Goal: Task Accomplishment & Management: Manage account settings

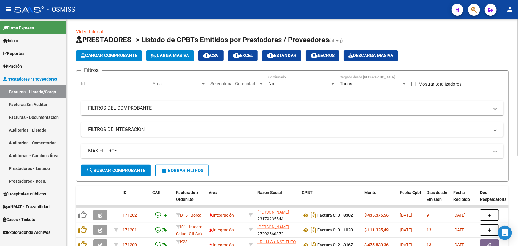
drag, startPoint x: 35, startPoint y: 129, endPoint x: 68, endPoint y: 133, distance: 32.9
click at [35, 129] on link "Auditorías - Listado" at bounding box center [33, 130] width 66 height 13
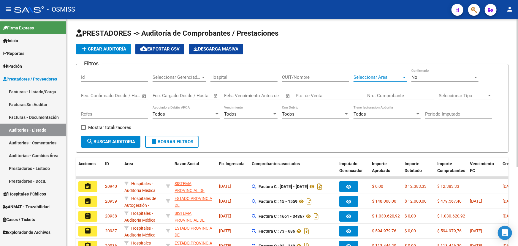
click at [377, 77] on span "Seleccionar Area" at bounding box center [378, 77] width 48 height 5
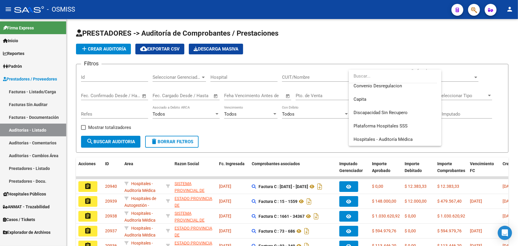
scroll to position [110, 0]
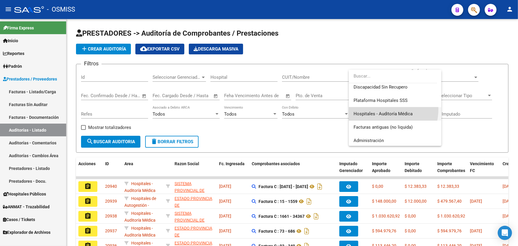
click at [377, 109] on span "Hospitales - Auditoría Médica" at bounding box center [395, 113] width 83 height 13
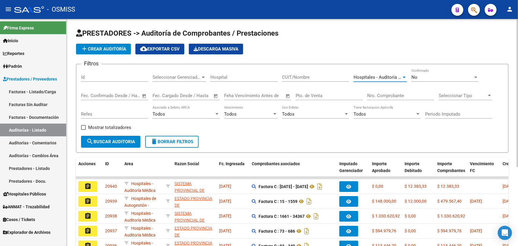
click at [110, 141] on span "search Buscar Auditoria" at bounding box center [110, 141] width 49 height 5
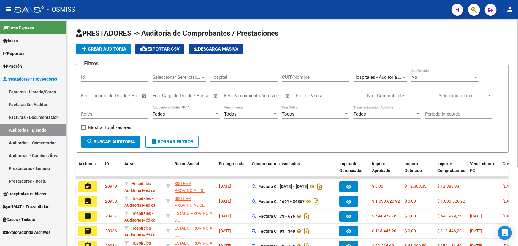
click at [233, 163] on span "Fc. Ingresada" at bounding box center [232, 163] width 26 height 5
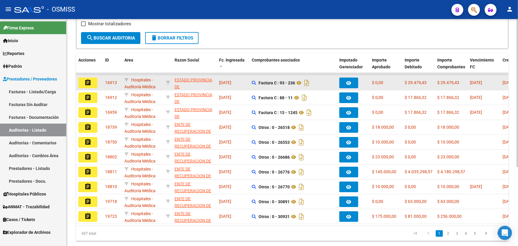
scroll to position [108, 0]
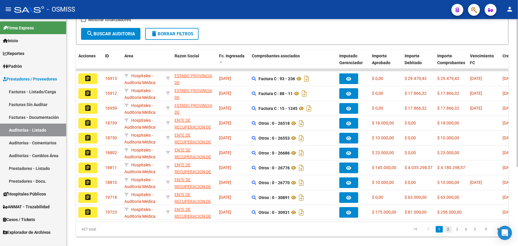
click at [447, 232] on link "2" at bounding box center [448, 229] width 7 height 7
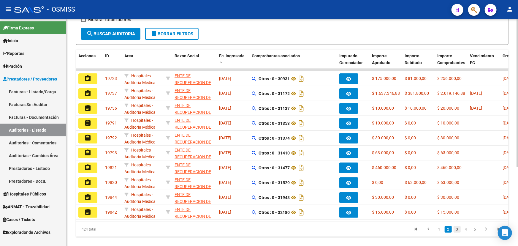
click at [457, 232] on link "3" at bounding box center [457, 229] width 7 height 7
click at [468, 232] on link "4" at bounding box center [466, 229] width 7 height 7
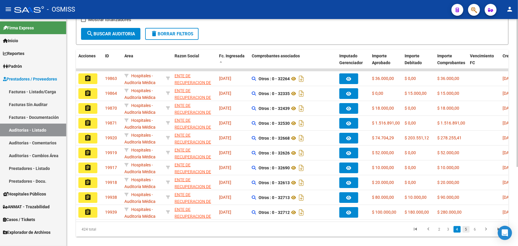
click at [467, 232] on link "5" at bounding box center [466, 229] width 7 height 7
click at [467, 232] on link "6" at bounding box center [466, 229] width 7 height 7
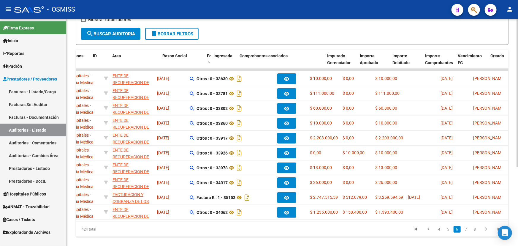
scroll to position [0, 0]
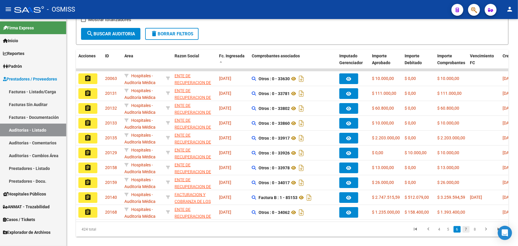
click at [466, 232] on link "7" at bounding box center [466, 229] width 7 height 7
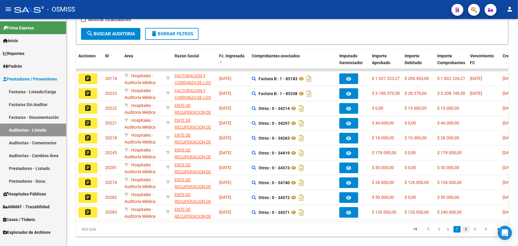
click at [463, 232] on link "8" at bounding box center [466, 229] width 7 height 7
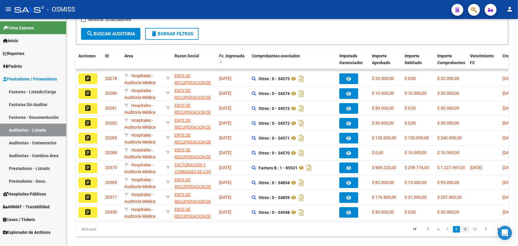
click at [465, 232] on link "9" at bounding box center [465, 229] width 7 height 7
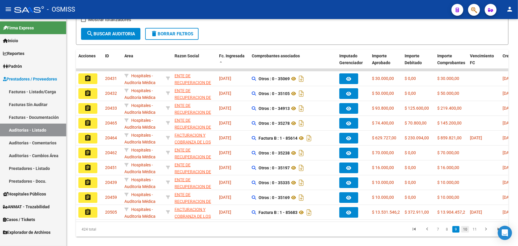
click at [467, 232] on link "10" at bounding box center [465, 229] width 8 height 7
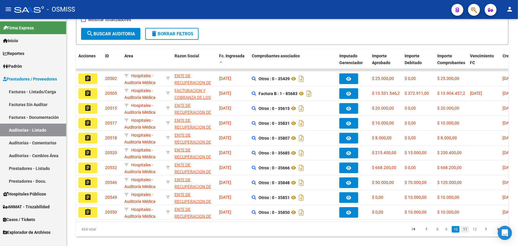
click at [467, 232] on link "11" at bounding box center [465, 229] width 8 height 7
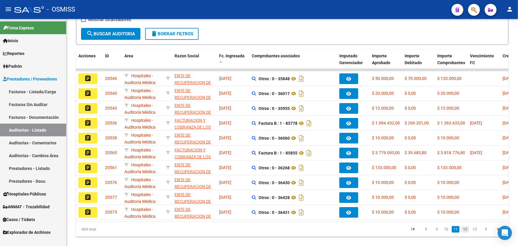
click at [466, 232] on link "12" at bounding box center [465, 229] width 8 height 7
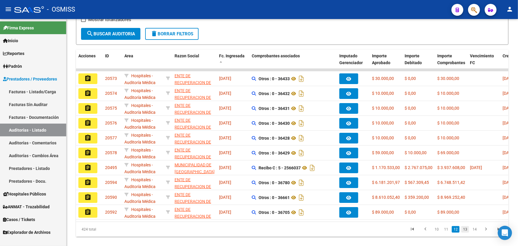
click at [465, 232] on link "13" at bounding box center [465, 229] width 8 height 7
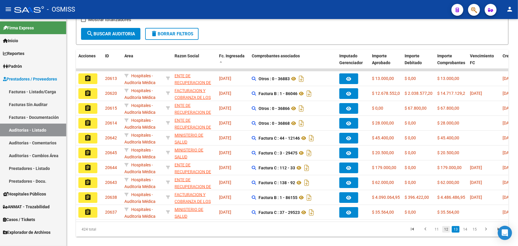
click at [449, 232] on link "12" at bounding box center [446, 229] width 8 height 7
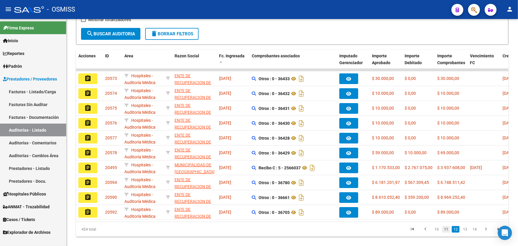
click at [446, 232] on link "11" at bounding box center [446, 229] width 8 height 7
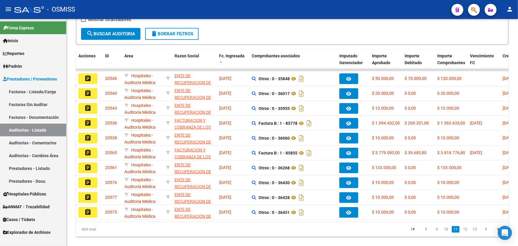
click at [446, 232] on link "10" at bounding box center [446, 229] width 8 height 7
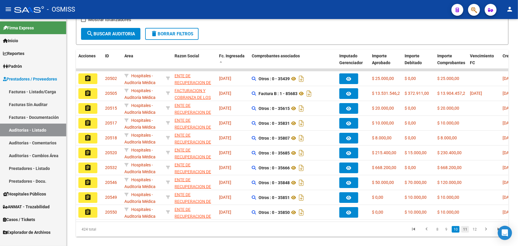
click at [467, 232] on link "11" at bounding box center [465, 229] width 8 height 7
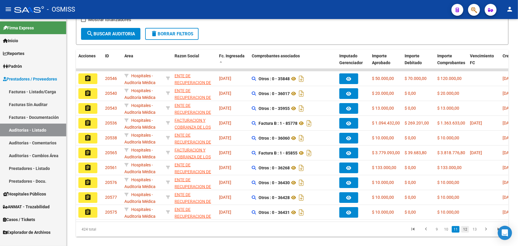
click at [465, 232] on link "12" at bounding box center [465, 229] width 8 height 7
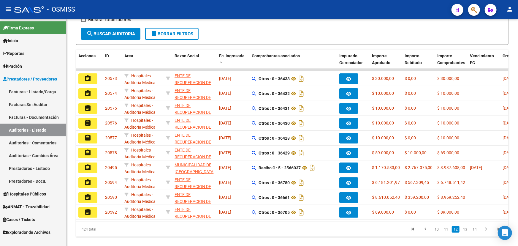
click at [465, 232] on link "13" at bounding box center [465, 229] width 8 height 7
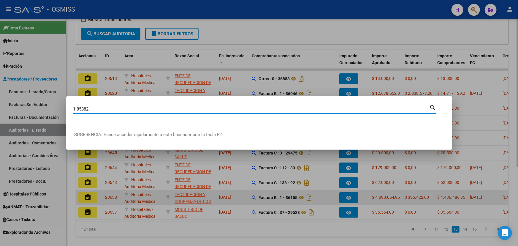
type input "1-85882"
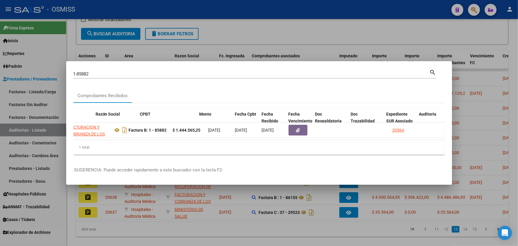
scroll to position [0, 153]
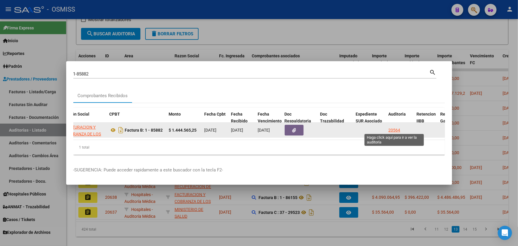
click at [395, 129] on div "20564" at bounding box center [395, 130] width 12 height 7
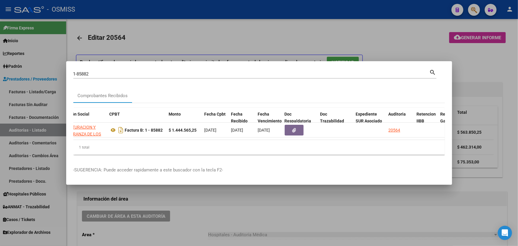
click at [176, 233] on div at bounding box center [259, 123] width 518 height 246
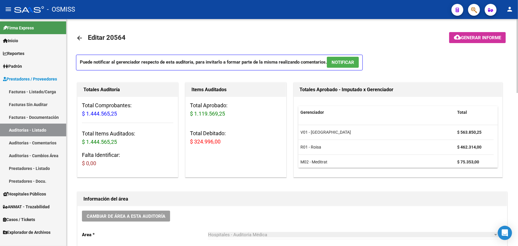
click at [79, 37] on mat-icon "arrow_back" at bounding box center [79, 37] width 7 height 7
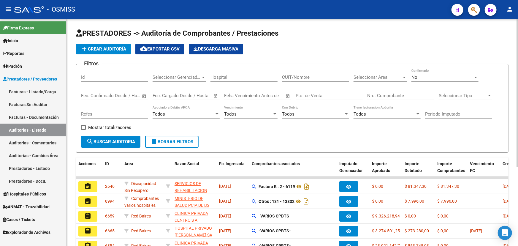
click at [383, 77] on span "Seleccionar Area" at bounding box center [378, 77] width 48 height 5
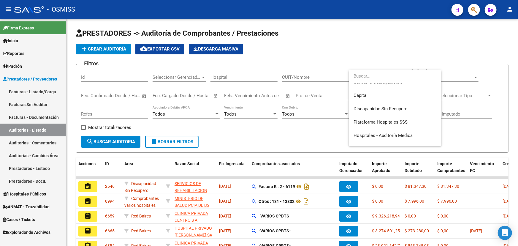
scroll to position [113, 0]
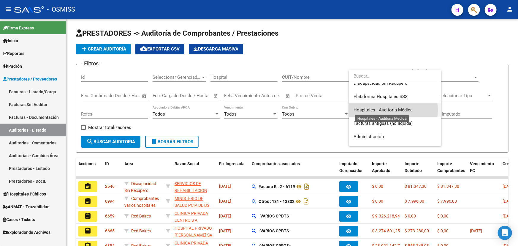
click at [383, 110] on span "Hospitales - Auditoría Médica" at bounding box center [383, 109] width 59 height 5
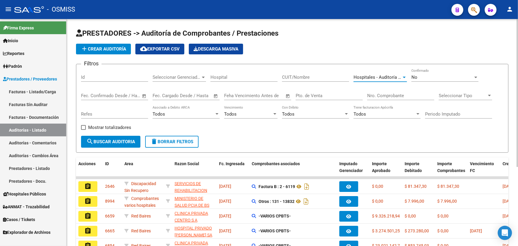
click at [110, 139] on span "search Buscar Auditoria" at bounding box center [110, 141] width 49 height 5
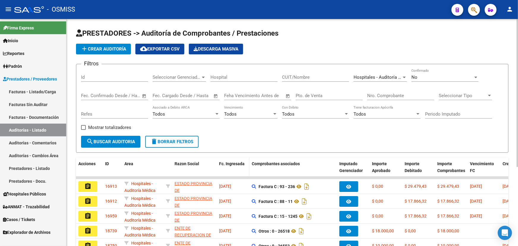
click at [229, 161] on span "Fc. Ingresada" at bounding box center [232, 163] width 26 height 5
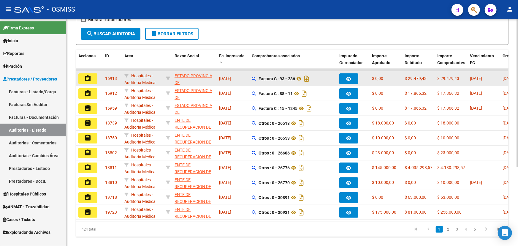
scroll to position [121, 0]
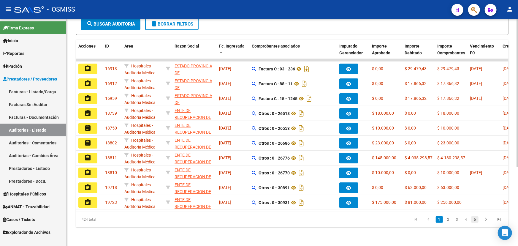
click at [477, 219] on link "5" at bounding box center [475, 219] width 7 height 7
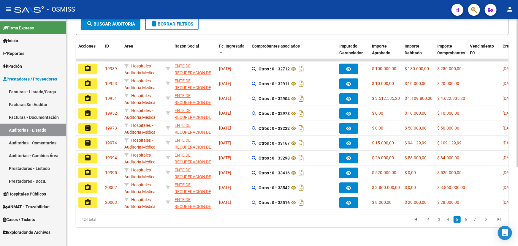
click at [477, 219] on link "7" at bounding box center [475, 219] width 7 height 7
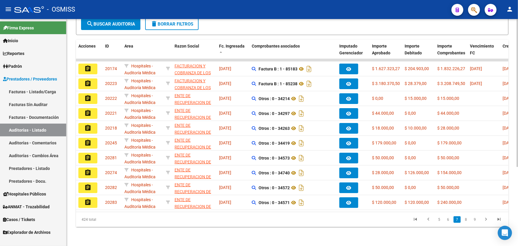
click at [477, 219] on link "9" at bounding box center [475, 219] width 7 height 7
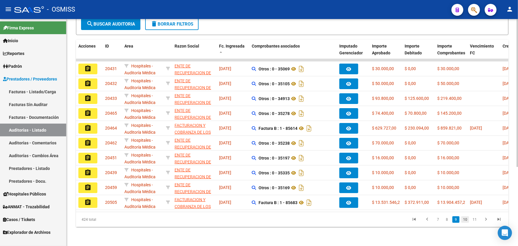
click at [464, 222] on link "10" at bounding box center [465, 219] width 8 height 7
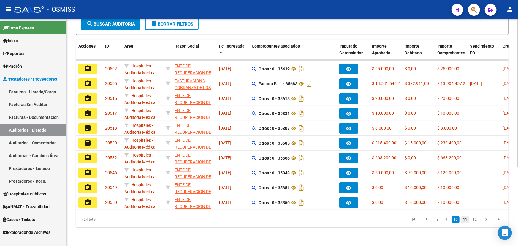
click at [464, 221] on link "11" at bounding box center [465, 219] width 8 height 7
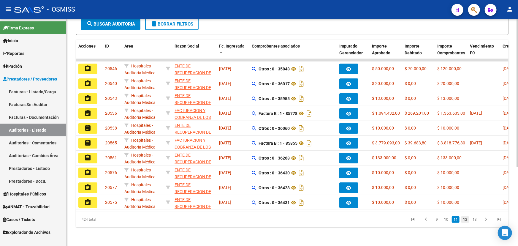
click at [466, 222] on link "12" at bounding box center [465, 219] width 8 height 7
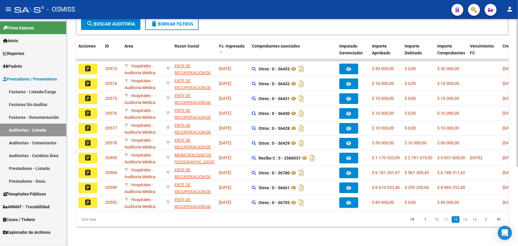
click at [466, 222] on link "13" at bounding box center [465, 219] width 8 height 7
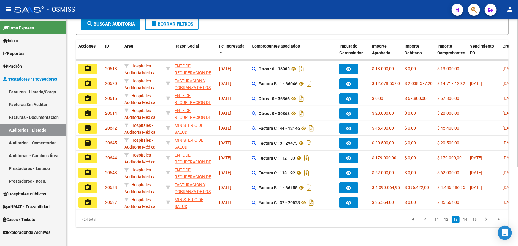
click at [466, 222] on link "14" at bounding box center [465, 219] width 8 height 7
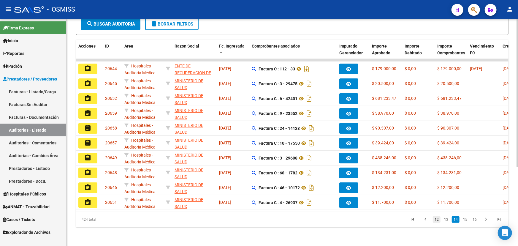
click at [437, 221] on link "12" at bounding box center [437, 219] width 8 height 7
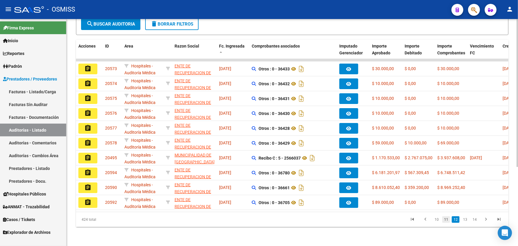
click at [447, 220] on link "11" at bounding box center [446, 219] width 8 height 7
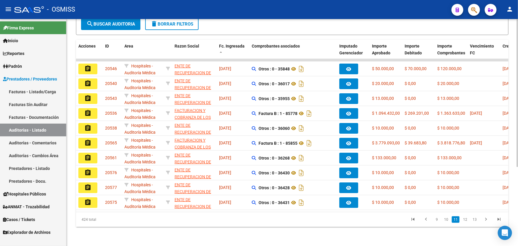
click at [447, 220] on link "10" at bounding box center [446, 219] width 8 height 7
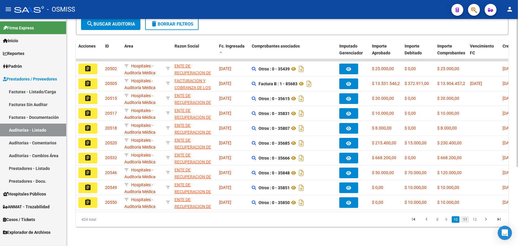
click at [465, 221] on link "11" at bounding box center [465, 219] width 8 height 7
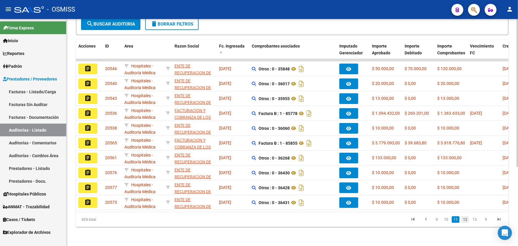
click at [464, 219] on link "12" at bounding box center [465, 219] width 8 height 7
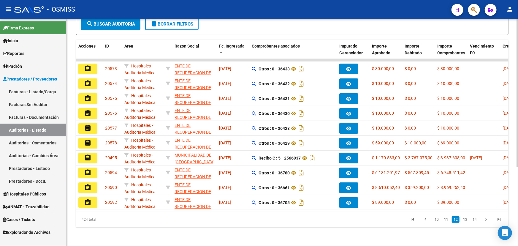
click at [183, 23] on button "delete Borrar Filtros" at bounding box center [171, 24] width 53 height 12
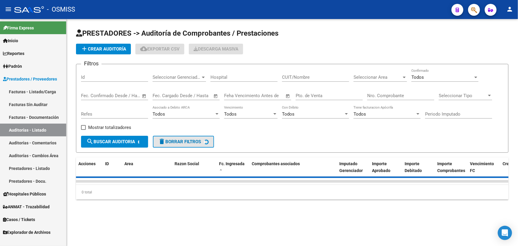
scroll to position [0, 0]
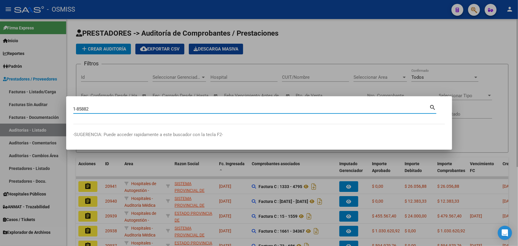
type input "1-85882"
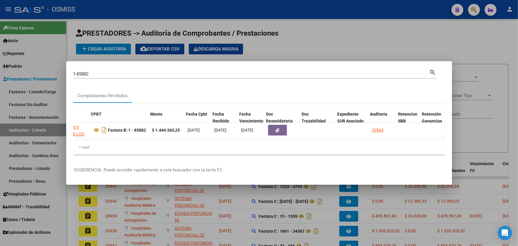
scroll to position [0, 171]
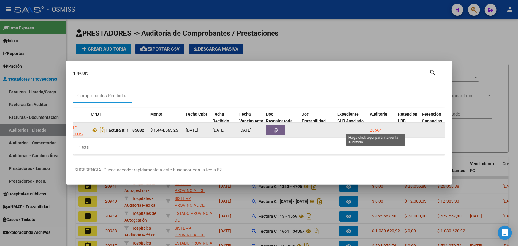
click at [373, 127] on div "20564" at bounding box center [376, 130] width 12 height 7
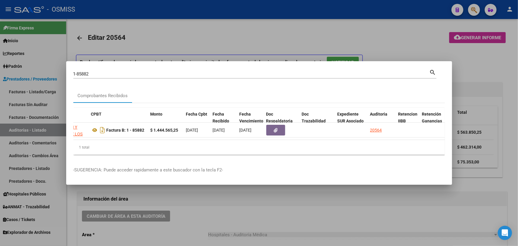
click at [179, 229] on div at bounding box center [259, 123] width 518 height 246
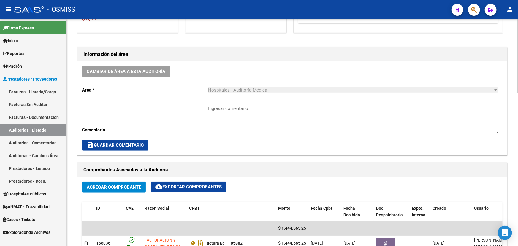
scroll to position [199, 0]
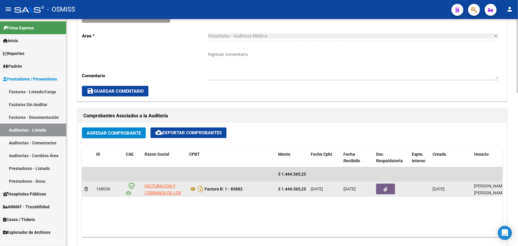
click at [384, 187] on icon "button" at bounding box center [386, 189] width 4 height 4
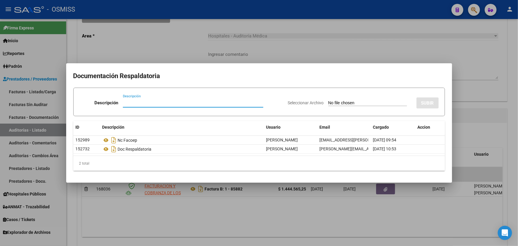
click at [484, 116] on div at bounding box center [259, 123] width 518 height 246
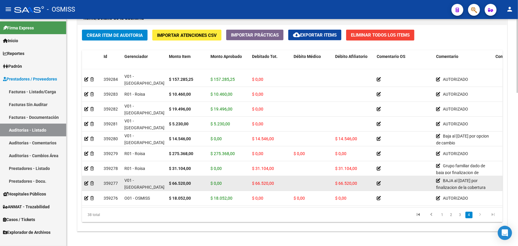
scroll to position [469, 0]
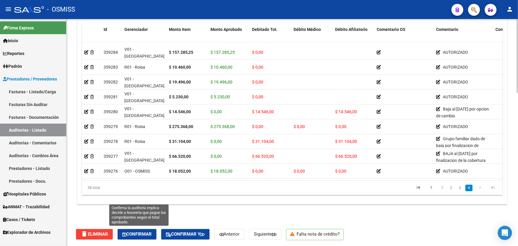
click at [132, 234] on span "Confirmar" at bounding box center [136, 234] width 29 height 5
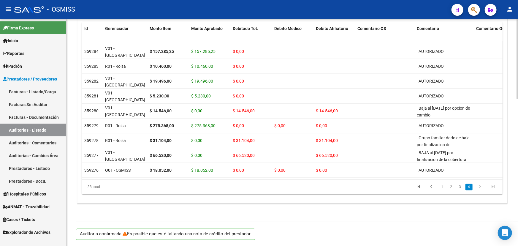
scroll to position [416, 0]
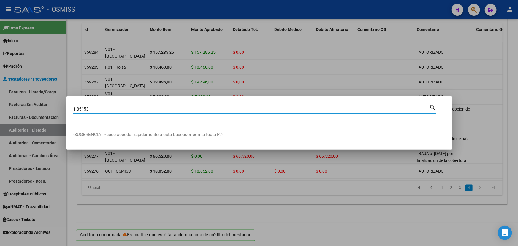
type input "1-85153"
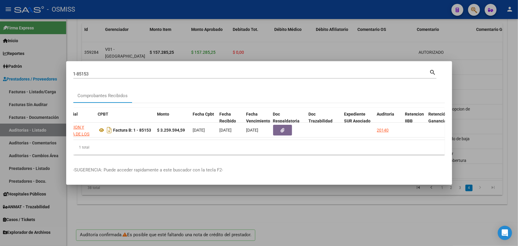
scroll to position [0, 171]
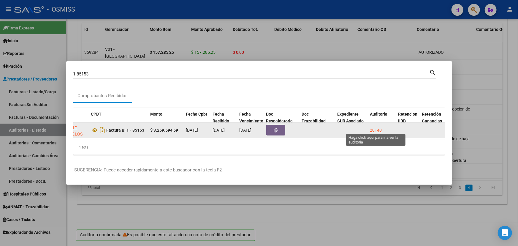
click at [379, 127] on div "20140" at bounding box center [376, 130] width 12 height 7
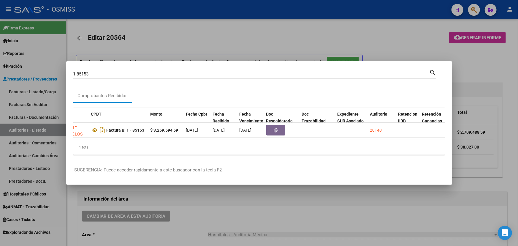
click at [229, 201] on div at bounding box center [259, 123] width 518 height 246
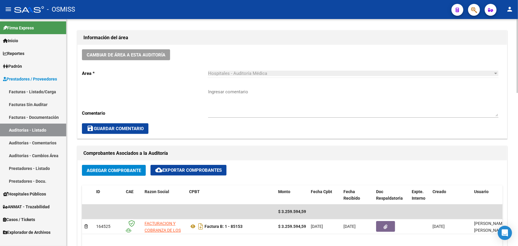
scroll to position [162, 0]
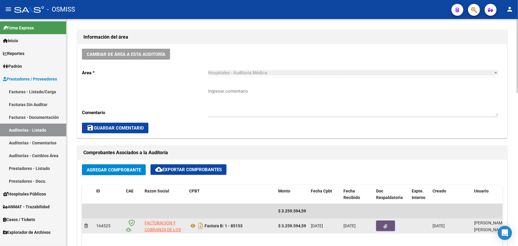
click at [388, 224] on button "button" at bounding box center [385, 225] width 19 height 11
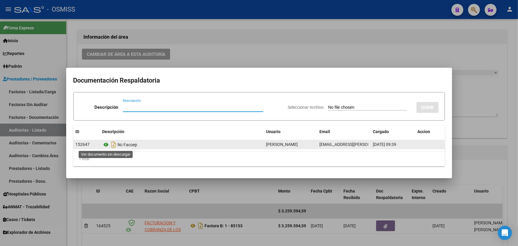
click at [105, 145] on icon at bounding box center [106, 144] width 8 height 7
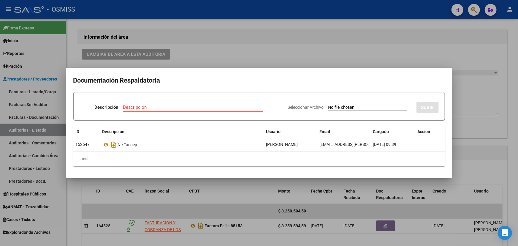
click at [490, 55] on div at bounding box center [259, 123] width 518 height 246
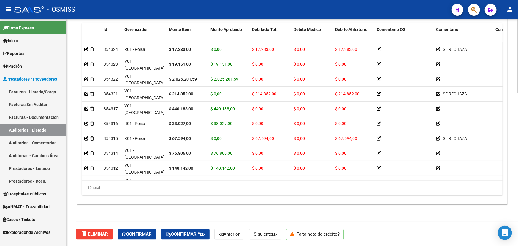
scroll to position [15, 0]
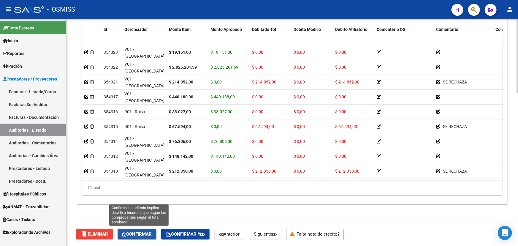
click at [126, 235] on icon "button" at bounding box center [124, 234] width 4 height 4
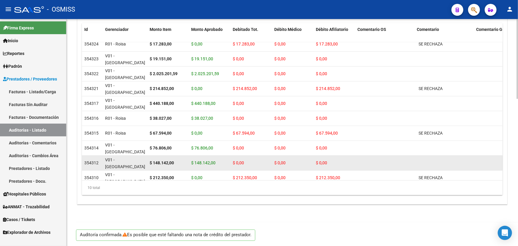
scroll to position [0, 0]
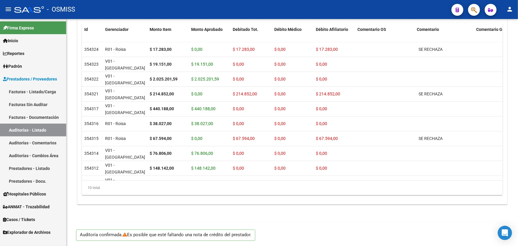
drag, startPoint x: 30, startPoint y: 130, endPoint x: 61, endPoint y: 128, distance: 30.7
click at [30, 130] on link "Auditorías - Listado" at bounding box center [33, 130] width 66 height 13
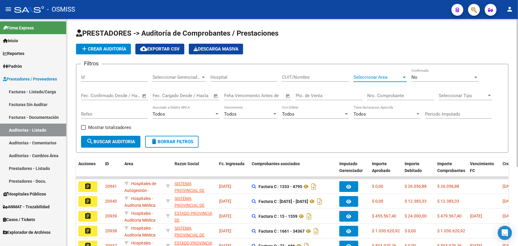
click at [382, 76] on span "Seleccionar Area" at bounding box center [378, 77] width 48 height 5
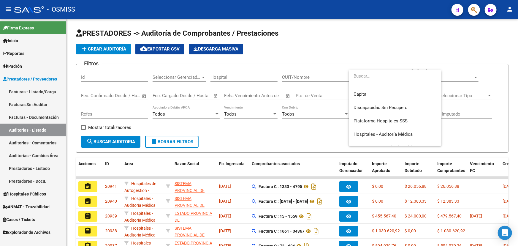
scroll to position [93, 0]
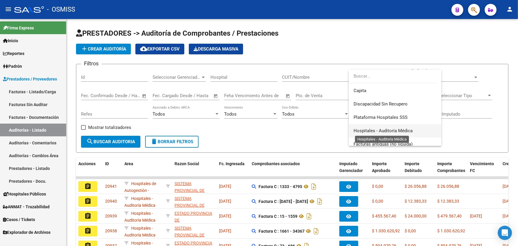
click at [400, 129] on span "Hospitales - Auditoría Médica" at bounding box center [383, 130] width 59 height 5
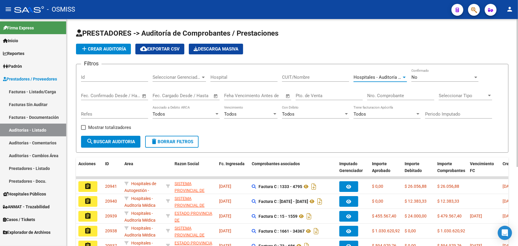
click at [127, 141] on span "search Buscar Auditoria" at bounding box center [110, 141] width 49 height 5
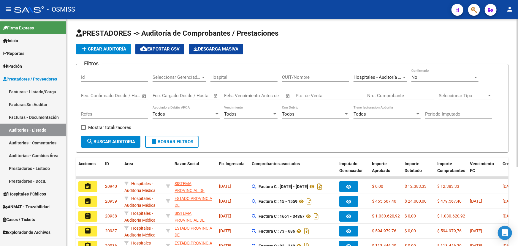
click at [230, 165] on div "Fc. Ingresada" at bounding box center [233, 163] width 28 height 7
click at [229, 163] on span "Fc. Ingresada" at bounding box center [232, 163] width 26 height 5
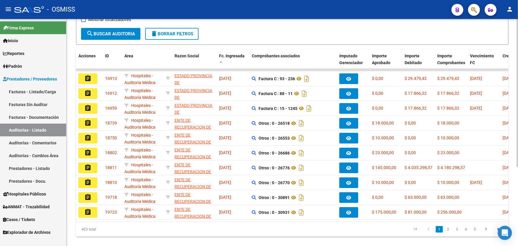
scroll to position [121, 0]
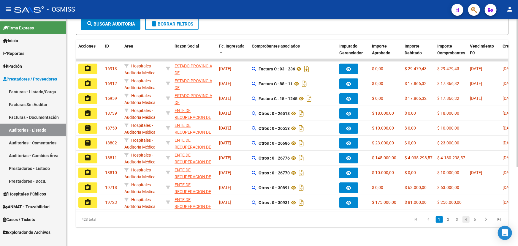
click at [465, 220] on link "4" at bounding box center [466, 219] width 7 height 7
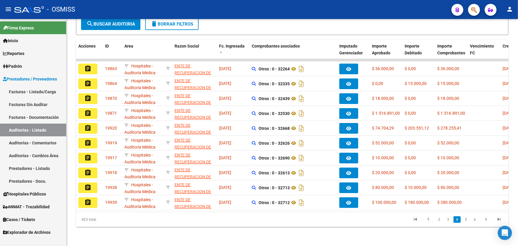
click at [471, 220] on li "6" at bounding box center [475, 219] width 9 height 10
click at [475, 220] on link "6" at bounding box center [475, 219] width 7 height 7
click at [464, 221] on link "7" at bounding box center [466, 219] width 7 height 7
click at [465, 220] on link "8" at bounding box center [466, 219] width 7 height 7
click at [467, 218] on link "9" at bounding box center [465, 219] width 7 height 7
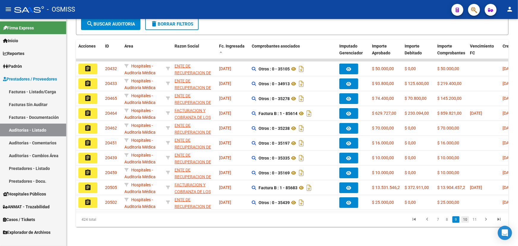
click at [464, 220] on link "10" at bounding box center [465, 219] width 8 height 7
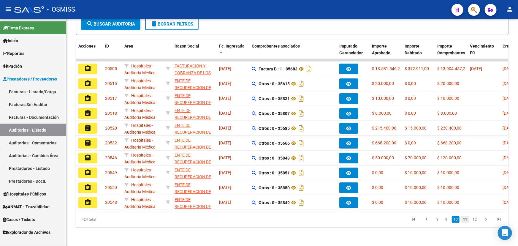
click at [465, 221] on link "11" at bounding box center [465, 219] width 8 height 7
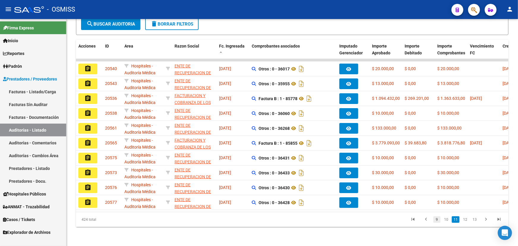
click at [436, 219] on link "9" at bounding box center [437, 219] width 7 height 7
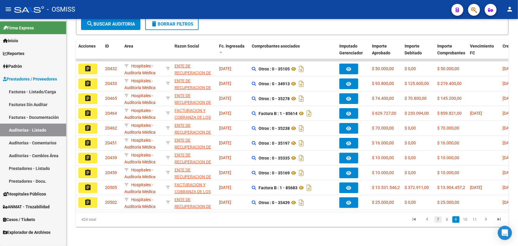
click at [439, 220] on link "7" at bounding box center [438, 219] width 7 height 7
click at [439, 220] on link "5" at bounding box center [439, 219] width 7 height 7
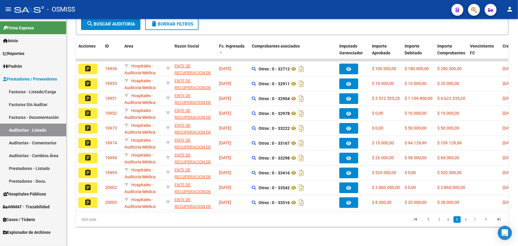
click at [439, 220] on link "3" at bounding box center [439, 219] width 7 height 7
click at [439, 220] on link "1" at bounding box center [439, 219] width 7 height 7
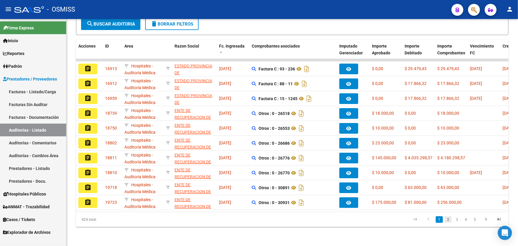
click at [451, 218] on link "2" at bounding box center [448, 219] width 7 height 7
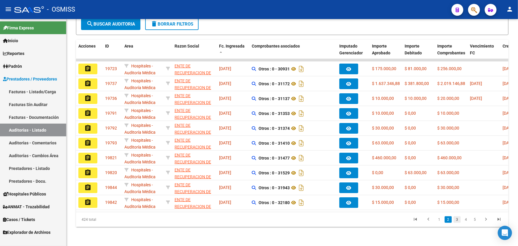
click at [457, 219] on link "3" at bounding box center [457, 219] width 7 height 7
click at [468, 220] on link "4" at bounding box center [466, 219] width 7 height 7
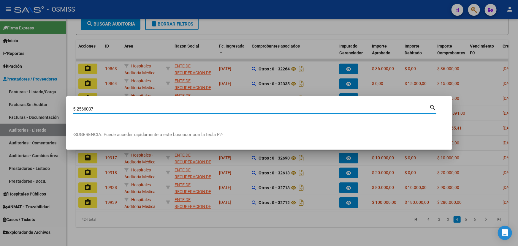
type input "5-2566037"
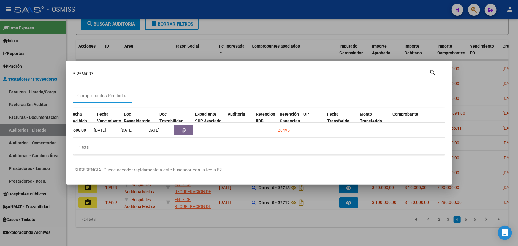
scroll to position [0, 313]
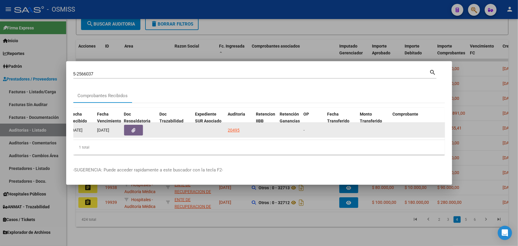
click at [227, 128] on datatable-body-cell "20495" at bounding box center [240, 130] width 28 height 15
click at [232, 128] on div "20495" at bounding box center [234, 130] width 12 height 7
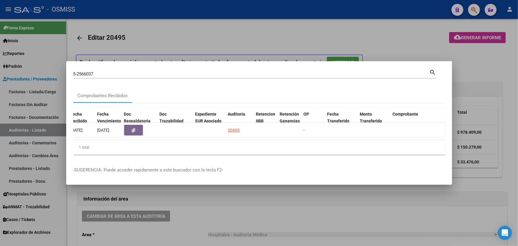
click at [178, 214] on div at bounding box center [259, 123] width 518 height 246
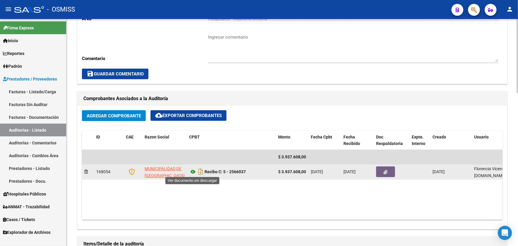
click at [192, 170] on icon at bounding box center [193, 171] width 8 height 7
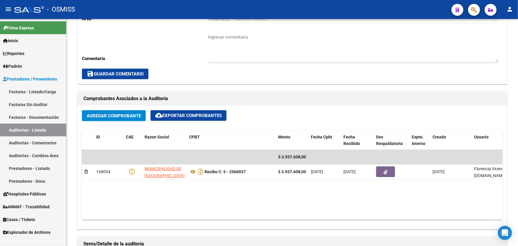
drag, startPoint x: 37, startPoint y: 129, endPoint x: 42, endPoint y: 128, distance: 4.9
click at [37, 129] on link "Auditorías - Listado" at bounding box center [33, 130] width 66 height 13
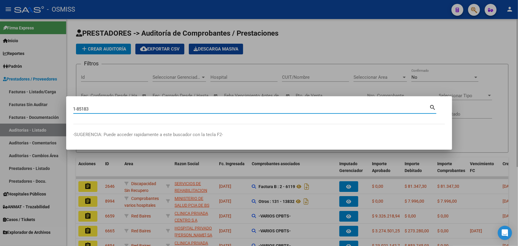
type input "1-85183"
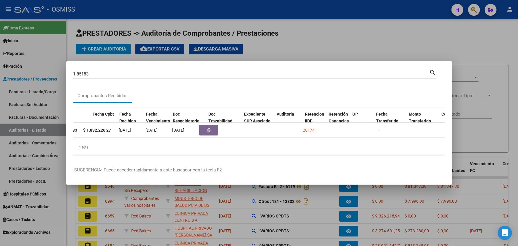
scroll to position [0, 269]
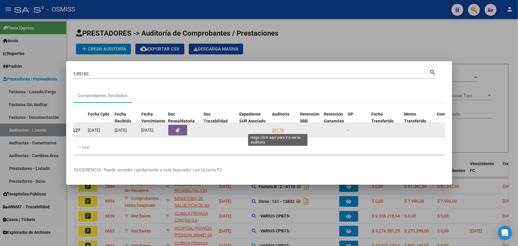
click at [276, 127] on div "20174" at bounding box center [278, 130] width 12 height 7
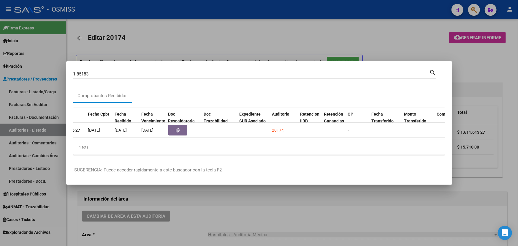
click at [204, 210] on div at bounding box center [259, 123] width 518 height 246
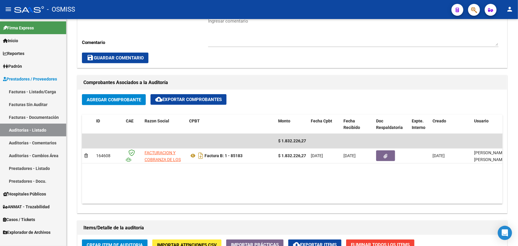
scroll to position [199, 0]
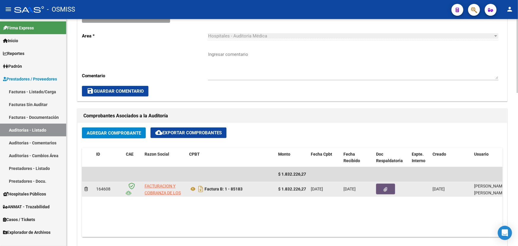
click at [392, 187] on button "button" at bounding box center [385, 189] width 19 height 11
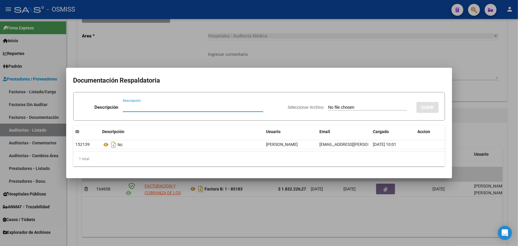
click at [471, 64] on div at bounding box center [259, 123] width 518 height 246
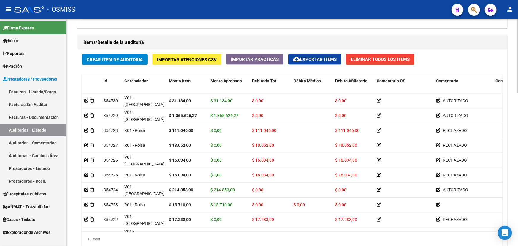
scroll to position [469, 0]
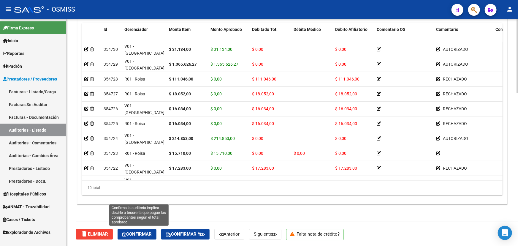
click at [149, 235] on span "Confirmar" at bounding box center [136, 234] width 29 height 5
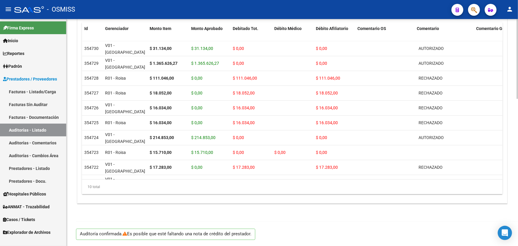
scroll to position [416, 0]
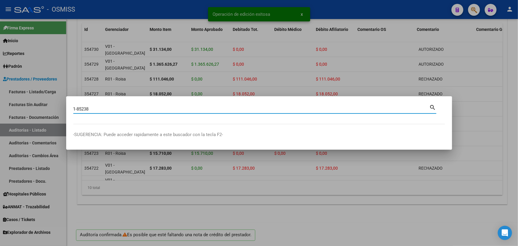
type input "1-85238"
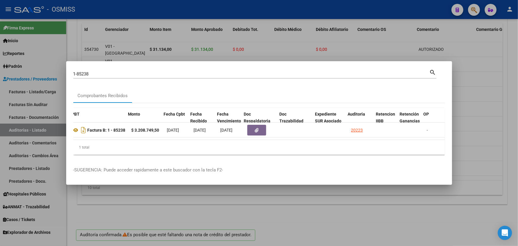
scroll to position [0, 218]
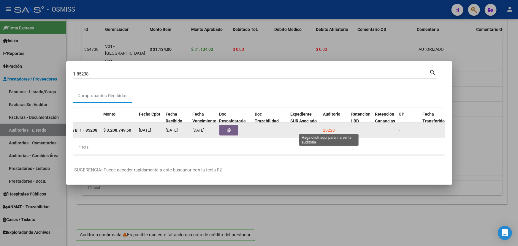
click at [329, 127] on div "20223" at bounding box center [329, 130] width 12 height 7
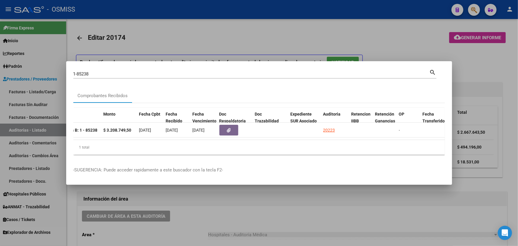
click at [224, 214] on div at bounding box center [259, 123] width 518 height 246
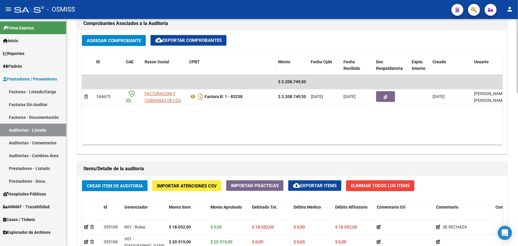
scroll to position [270, 0]
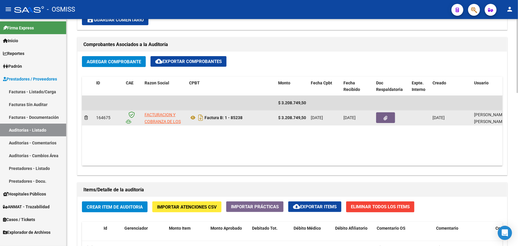
click at [390, 123] on datatable-body-cell at bounding box center [392, 117] width 36 height 15
click at [393, 116] on button "button" at bounding box center [385, 117] width 19 height 11
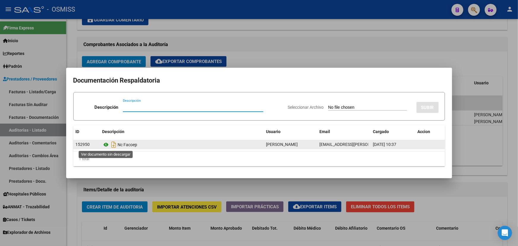
click at [106, 145] on icon at bounding box center [106, 144] width 8 height 7
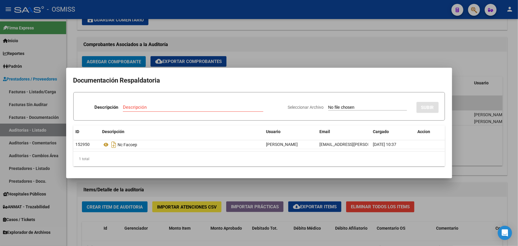
click at [491, 57] on div at bounding box center [259, 123] width 518 height 246
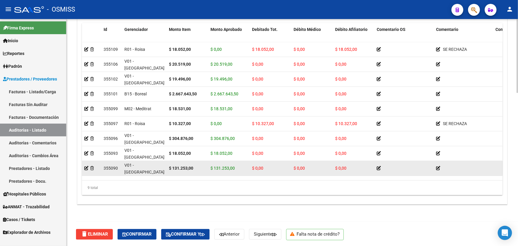
scroll to position [1, 0]
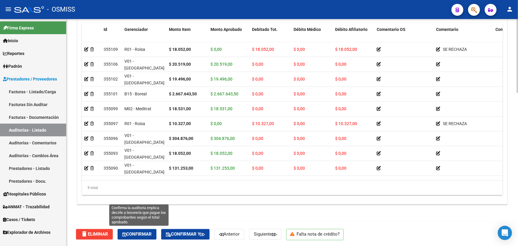
click at [139, 235] on span "Confirmar" at bounding box center [136, 234] width 29 height 5
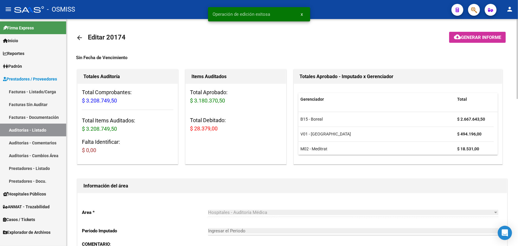
scroll to position [0, 0]
click at [77, 36] on mat-icon "arrow_back" at bounding box center [79, 37] width 7 height 7
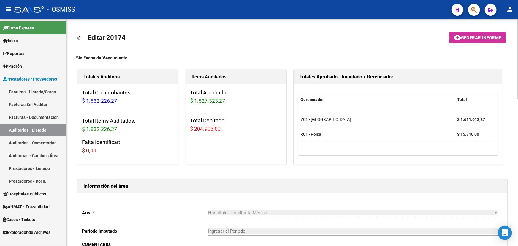
click at [79, 38] on mat-icon "arrow_back" at bounding box center [79, 37] width 7 height 7
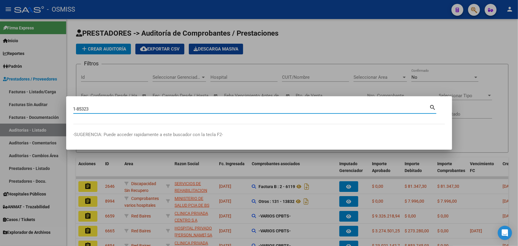
type input "1-85323"
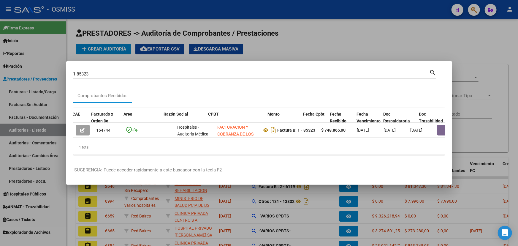
scroll to position [0, 143]
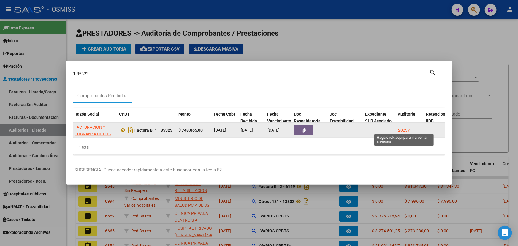
click at [401, 129] on div "20237" at bounding box center [404, 130] width 12 height 7
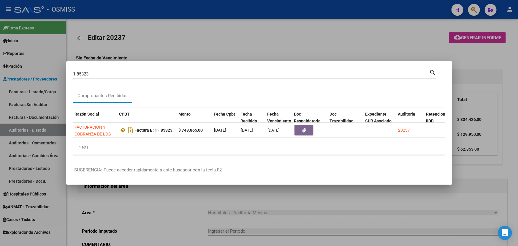
click at [156, 228] on div at bounding box center [259, 123] width 518 height 246
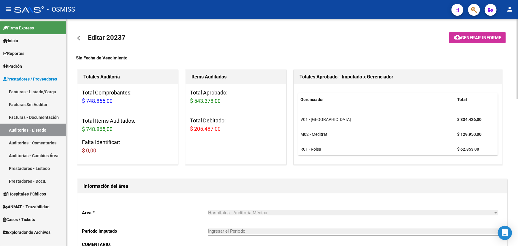
click at [80, 39] on mat-icon "arrow_back" at bounding box center [79, 37] width 7 height 7
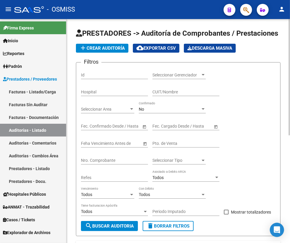
click at [98, 158] on input "Nro. Comprobante" at bounding box center [114, 160] width 67 height 5
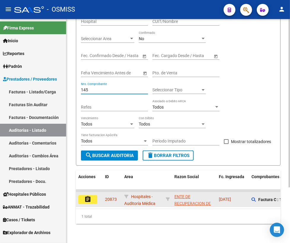
type input "145"
click at [90, 195] on mat-icon "assignment" at bounding box center [87, 198] width 7 height 7
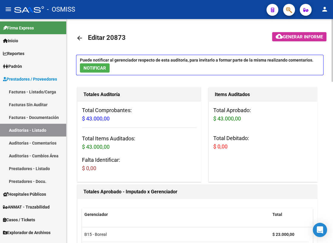
click at [77, 37] on mat-icon "arrow_back" at bounding box center [79, 37] width 7 height 7
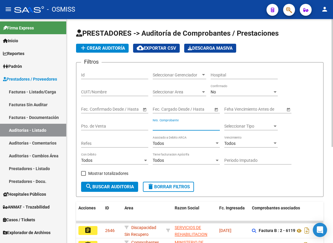
click at [170, 124] on input "Nro. Comprobante" at bounding box center [186, 126] width 67 height 5
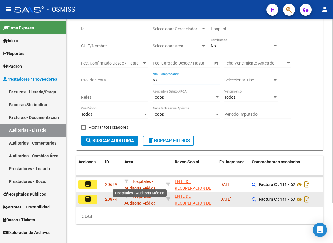
scroll to position [49, 0]
type input "67"
click at [84, 198] on button "assignment" at bounding box center [87, 198] width 19 height 9
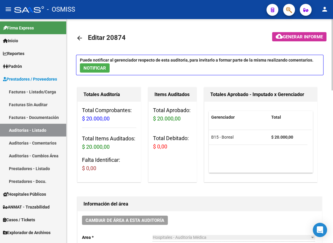
click at [81, 37] on mat-icon "arrow_back" at bounding box center [79, 37] width 7 height 7
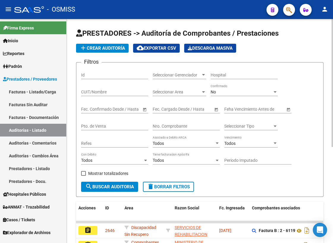
click at [173, 125] on input "Nro. Comprobante" at bounding box center [186, 126] width 67 height 5
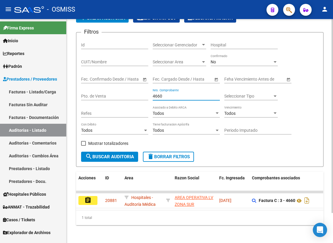
scroll to position [34, 0]
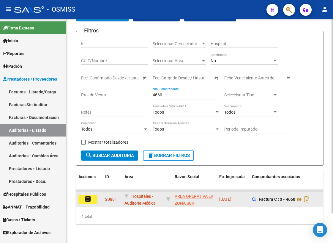
type input "4660"
click at [83, 196] on button "assignment" at bounding box center [87, 198] width 19 height 9
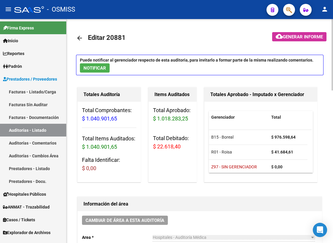
click at [80, 39] on mat-icon "arrow_back" at bounding box center [79, 37] width 7 height 7
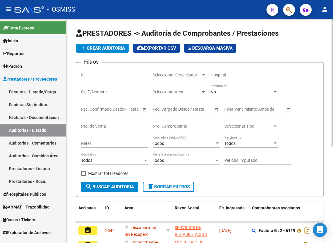
click at [165, 124] on input "Nro. Comprobante" at bounding box center [186, 126] width 67 height 5
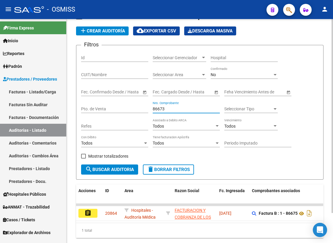
scroll to position [34, 0]
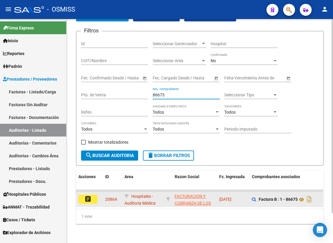
type input "86673"
click at [92, 195] on button "assignment" at bounding box center [87, 198] width 19 height 9
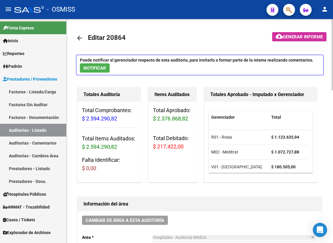
click at [80, 38] on mat-icon "arrow_back" at bounding box center [79, 37] width 7 height 7
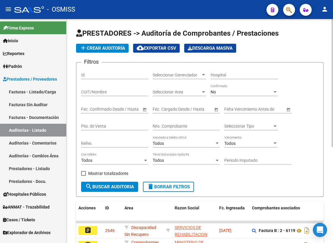
click at [169, 125] on input "Nro. Comprobante" at bounding box center [186, 126] width 67 height 5
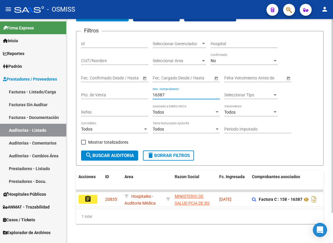
scroll to position [34, 0]
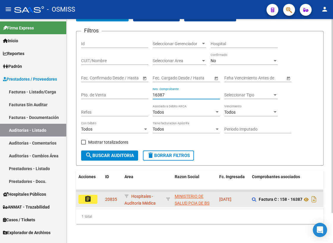
type input "16387"
click at [90, 195] on mat-icon "assignment" at bounding box center [87, 198] width 7 height 7
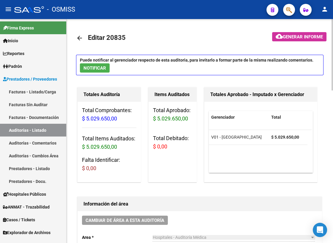
click at [81, 40] on mat-icon "arrow_back" at bounding box center [79, 37] width 7 height 7
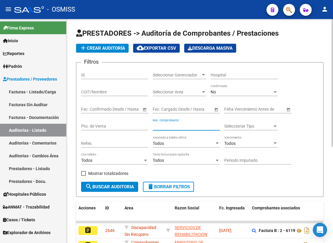
click at [166, 124] on input "Nro. Comprobante" at bounding box center [186, 126] width 67 height 5
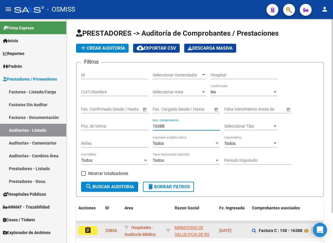
type input "16388"
click at [90, 228] on mat-icon "assignment" at bounding box center [87, 229] width 7 height 7
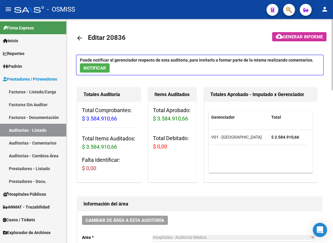
click at [78, 36] on mat-icon "arrow_back" at bounding box center [79, 37] width 7 height 7
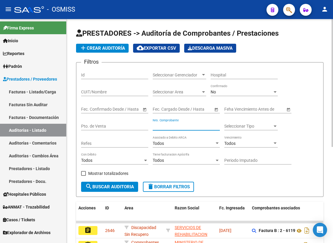
click at [162, 125] on input "Nro. Comprobante" at bounding box center [186, 126] width 67 height 5
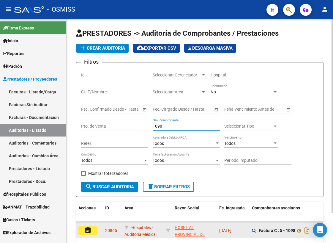
type input "1098"
click at [86, 228] on mat-icon "assignment" at bounding box center [87, 229] width 7 height 7
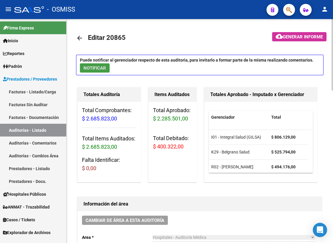
click at [98, 70] on span "NOTIFICAR" at bounding box center [94, 67] width 23 height 5
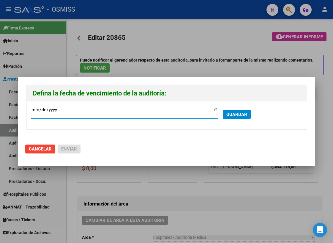
click at [214, 108] on input "[DATE]" at bounding box center [124, 112] width 187 height 10
type input "[DATE]"
click at [238, 113] on span "GUARDAR" at bounding box center [236, 114] width 21 height 5
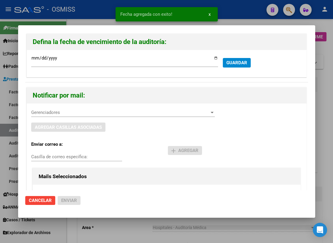
click at [57, 110] on span "Gerenciadores" at bounding box center [120, 112] width 178 height 5
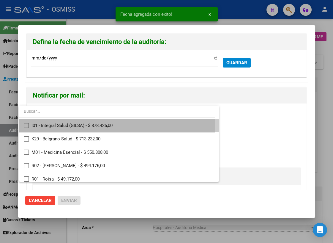
click at [27, 124] on mat-pseudo-checkbox at bounding box center [26, 125] width 5 height 5
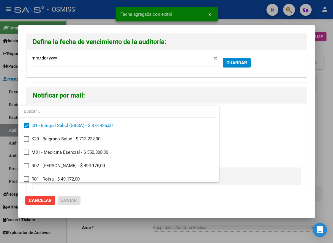
click at [244, 144] on div at bounding box center [166, 121] width 333 height 243
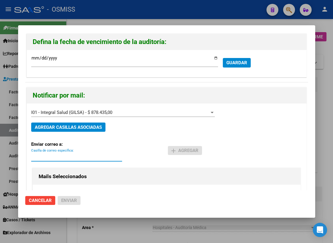
paste input "[PERSON_NAME] <[PERSON_NAME][EMAIL_ADDRESS][DOMAIN_NAME]>"
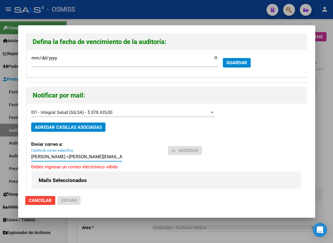
drag, startPoint x: 56, startPoint y: 156, endPoint x: 18, endPoint y: 151, distance: 39.2
click at [18, 151] on div "Defina la fecha de vencimiento de la auditoría: [DATE] Ingresar la fecha * GUAR…" at bounding box center [166, 121] width 333 height 243
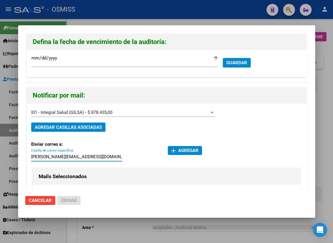
type input "[PERSON_NAME][EMAIL_ADDRESS][DOMAIN_NAME]"
click at [181, 150] on span "add Agregar" at bounding box center [184, 150] width 27 height 5
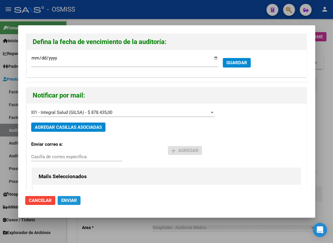
click at [64, 198] on span "Enviar" at bounding box center [69, 199] width 16 height 5
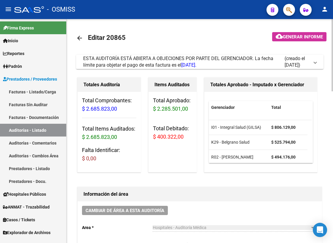
click at [79, 36] on mat-icon "arrow_back" at bounding box center [79, 37] width 7 height 7
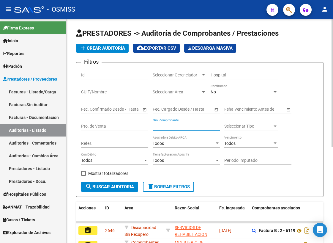
click at [161, 126] on input "Nro. Comprobante" at bounding box center [186, 126] width 67 height 5
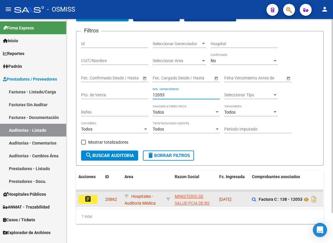
type input "12053"
click at [92, 196] on button "assignment" at bounding box center [87, 198] width 19 height 9
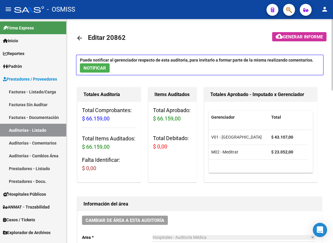
click at [79, 37] on mat-icon "arrow_back" at bounding box center [79, 37] width 7 height 7
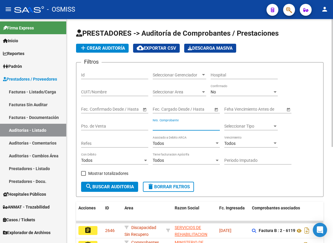
click at [178, 126] on input "Nro. Comprobante" at bounding box center [186, 126] width 67 height 5
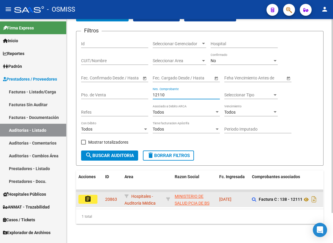
scroll to position [34, 0]
type input "12110"
click at [88, 195] on mat-icon "assignment" at bounding box center [87, 198] width 7 height 7
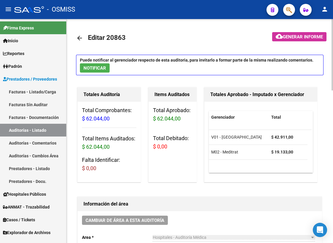
click at [81, 38] on mat-icon "arrow_back" at bounding box center [79, 37] width 7 height 7
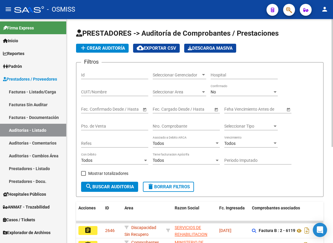
click at [183, 122] on div "Nro. Comprobante" at bounding box center [186, 124] width 67 height 12
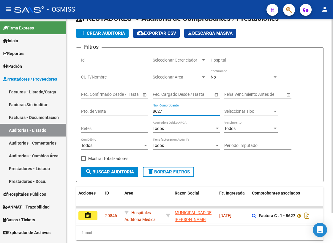
scroll to position [27, 0]
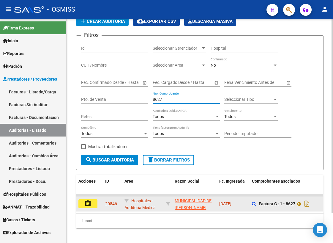
type input "8627"
click at [94, 205] on button "assignment" at bounding box center [87, 203] width 19 height 9
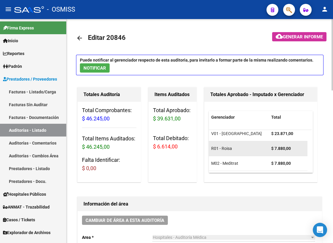
scroll to position [0, 0]
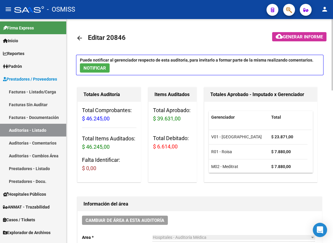
click at [80, 37] on mat-icon "arrow_back" at bounding box center [79, 37] width 7 height 7
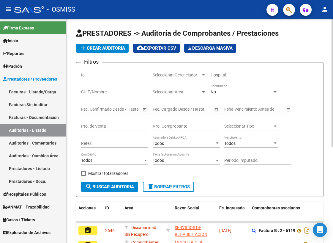
click at [168, 127] on input "Nro. Comprobante" at bounding box center [186, 126] width 67 height 5
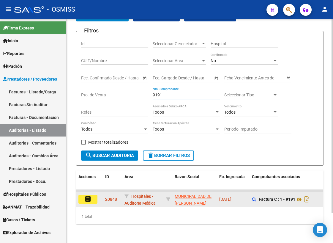
scroll to position [34, 0]
type input "9191"
click at [86, 195] on mat-icon "assignment" at bounding box center [87, 198] width 7 height 7
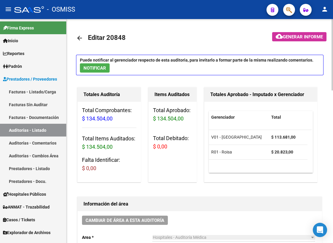
click at [80, 37] on mat-icon "arrow_back" at bounding box center [79, 37] width 7 height 7
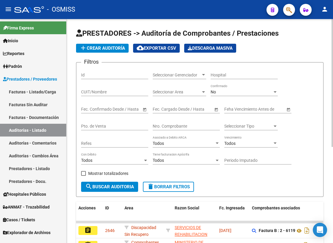
click at [167, 126] on input "Nro. Comprobante" at bounding box center [186, 126] width 67 height 5
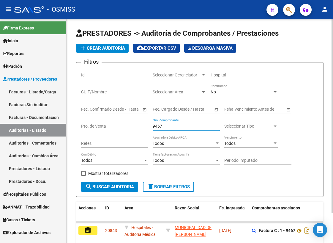
scroll to position [34, 0]
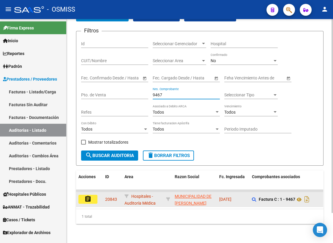
type input "9467"
click at [86, 197] on mat-icon "assignment" at bounding box center [87, 198] width 7 height 7
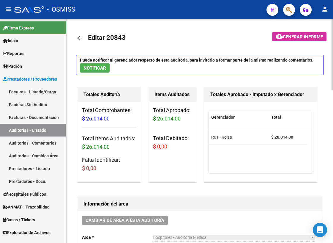
click at [80, 39] on mat-icon "arrow_back" at bounding box center [79, 37] width 7 height 7
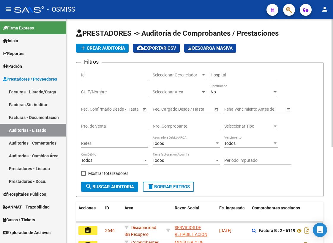
click at [174, 125] on input "Nro. Comprobante" at bounding box center [186, 126] width 67 height 5
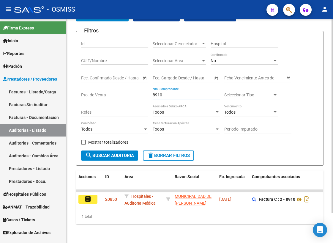
scroll to position [34, 0]
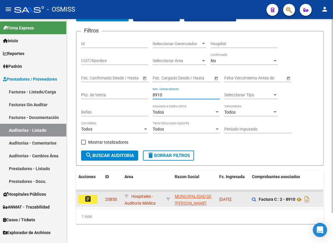
type input "8910"
click at [86, 196] on mat-icon "assignment" at bounding box center [87, 198] width 7 height 7
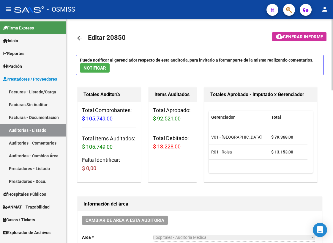
click at [80, 39] on mat-icon "arrow_back" at bounding box center [79, 37] width 7 height 7
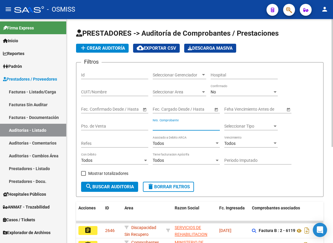
click at [184, 125] on input "Nro. Comprobante" at bounding box center [186, 126] width 67 height 5
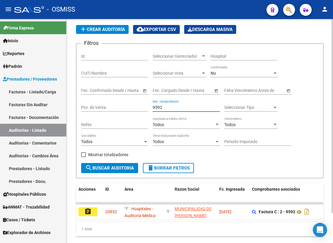
scroll to position [27, 0]
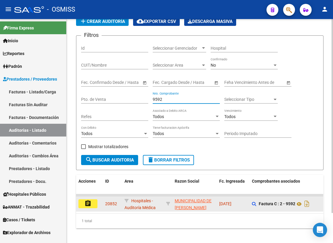
type input "9592"
click at [92, 203] on button "assignment" at bounding box center [87, 203] width 19 height 9
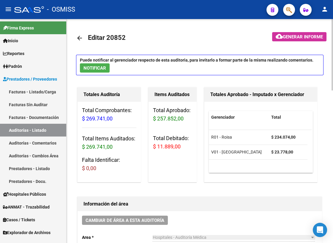
click at [80, 37] on mat-icon "arrow_back" at bounding box center [79, 37] width 7 height 7
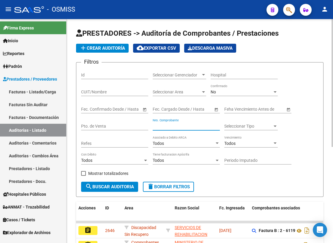
click at [172, 124] on input "Nro. Comprobante" at bounding box center [186, 126] width 67 height 5
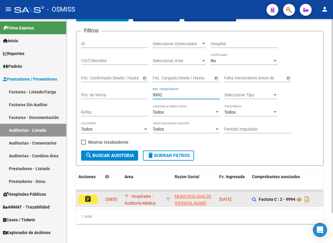
type input "9992"
click at [89, 195] on mat-icon "assignment" at bounding box center [87, 198] width 7 height 7
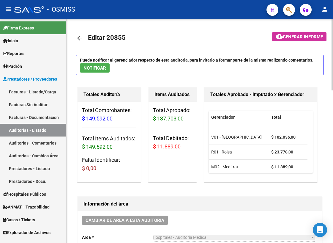
scroll to position [4, 0]
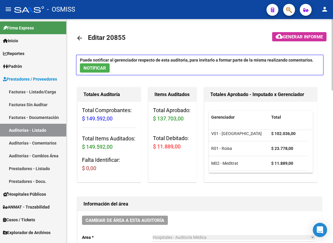
click at [85, 38] on link "arrow_back" at bounding box center [82, 38] width 12 height 14
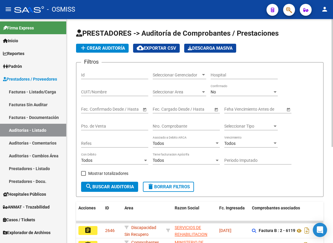
click at [166, 125] on input "Nro. Comprobante" at bounding box center [186, 126] width 67 height 5
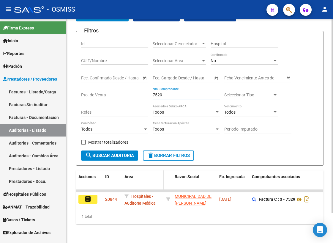
scroll to position [34, 0]
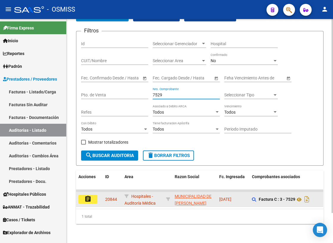
type input "7529"
click at [87, 195] on mat-icon "assignment" at bounding box center [87, 198] width 7 height 7
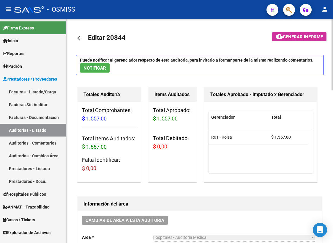
click at [81, 39] on mat-icon "arrow_back" at bounding box center [79, 37] width 7 height 7
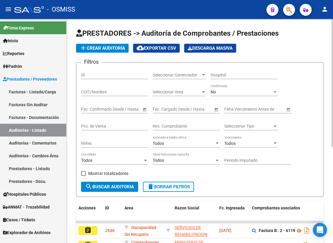
click at [159, 124] on input "Nro. Comprobante" at bounding box center [186, 126] width 67 height 5
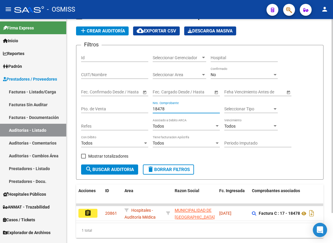
scroll to position [34, 0]
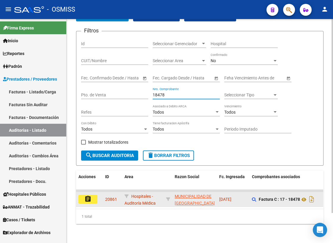
type input "18478"
click at [87, 196] on mat-icon "assignment" at bounding box center [87, 198] width 7 height 7
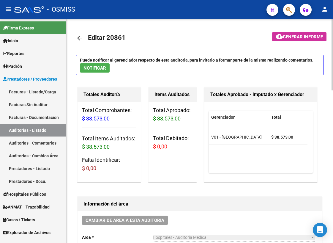
click at [83, 38] on mat-icon "arrow_back" at bounding box center [79, 37] width 7 height 7
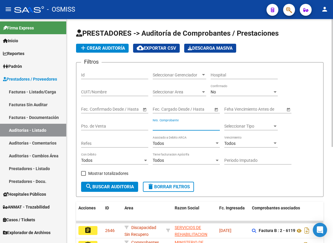
click at [177, 125] on input "Nro. Comprobante" at bounding box center [186, 126] width 67 height 5
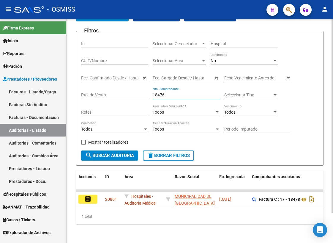
scroll to position [34, 0]
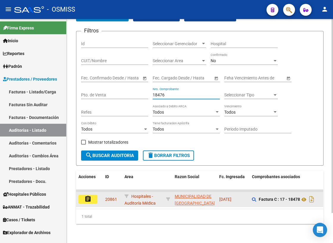
type input "18476"
click at [88, 196] on mat-icon "assignment" at bounding box center [87, 198] width 7 height 7
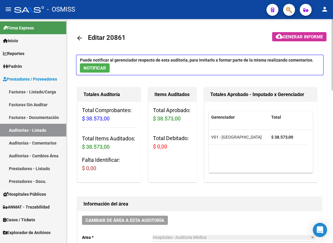
click at [79, 39] on mat-icon "arrow_back" at bounding box center [79, 37] width 7 height 7
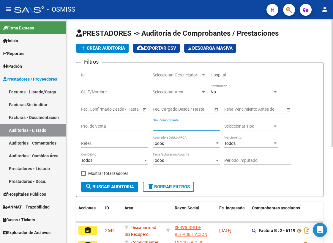
click at [163, 126] on input "Nro. Comprobante" at bounding box center [186, 126] width 67 height 5
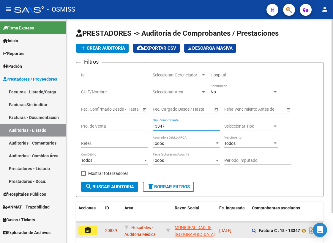
type input "13347"
click at [92, 229] on button "assignment" at bounding box center [87, 230] width 19 height 9
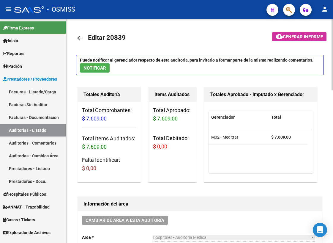
click at [79, 37] on mat-icon "arrow_back" at bounding box center [79, 37] width 7 height 7
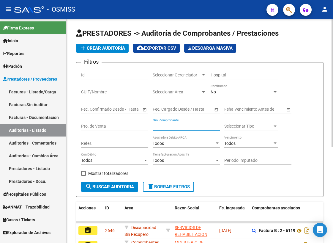
click at [166, 127] on input "Nro. Comprobante" at bounding box center [186, 126] width 67 height 5
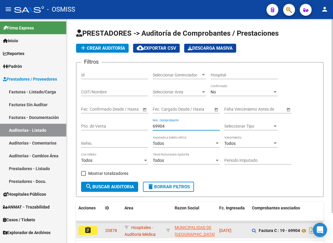
type input "69904"
click at [87, 230] on mat-icon "assignment" at bounding box center [87, 229] width 7 height 7
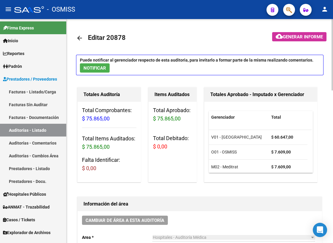
click at [78, 38] on mat-icon "arrow_back" at bounding box center [79, 37] width 7 height 7
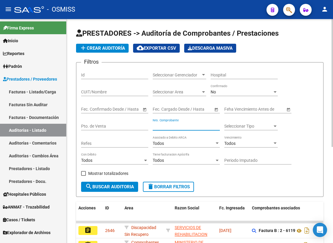
click at [161, 127] on input "Nro. Comprobante" at bounding box center [186, 126] width 67 height 5
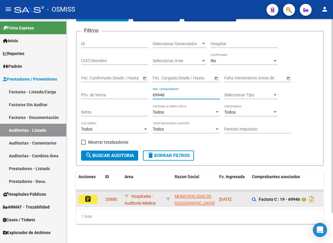
type input "69946"
click at [88, 195] on mat-icon "assignment" at bounding box center [87, 198] width 7 height 7
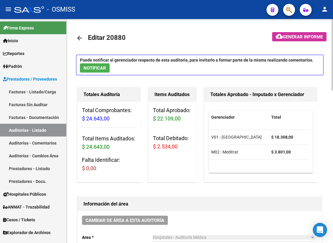
click at [78, 38] on mat-icon "arrow_back" at bounding box center [79, 37] width 7 height 7
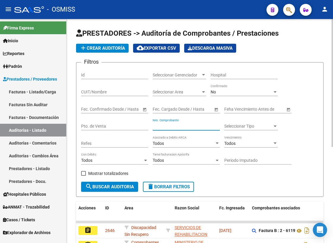
click at [167, 124] on input "Nro. Comprobante" at bounding box center [186, 126] width 67 height 5
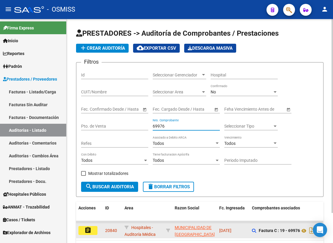
type input "69976"
click at [90, 229] on mat-icon "assignment" at bounding box center [87, 229] width 7 height 7
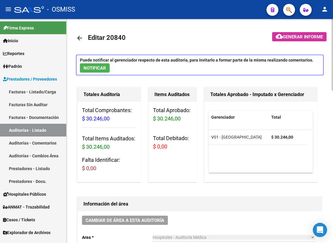
click at [81, 39] on mat-icon "arrow_back" at bounding box center [79, 37] width 7 height 7
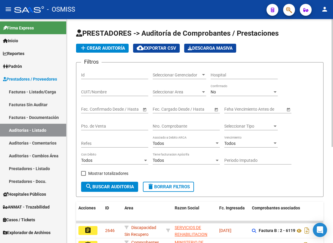
click at [168, 122] on div "Nro. Comprobante" at bounding box center [186, 124] width 67 height 12
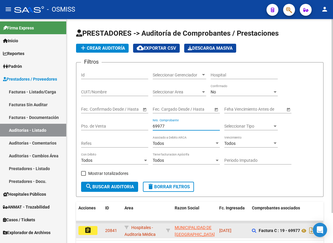
type input "69977"
click at [85, 231] on mat-icon "assignment" at bounding box center [87, 229] width 7 height 7
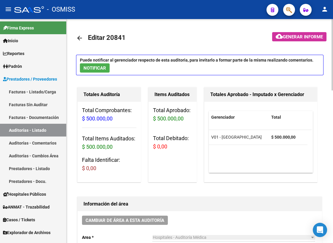
click at [80, 38] on mat-icon "arrow_back" at bounding box center [79, 37] width 7 height 7
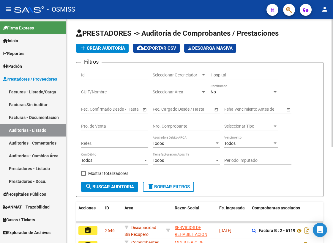
click at [163, 126] on input "Nro. Comprobante" at bounding box center [186, 126] width 67 height 5
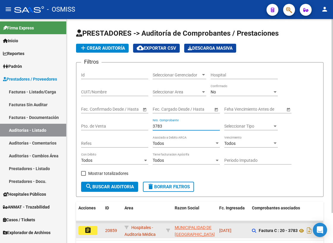
type input "3783"
click at [88, 231] on mat-icon "assignment" at bounding box center [87, 229] width 7 height 7
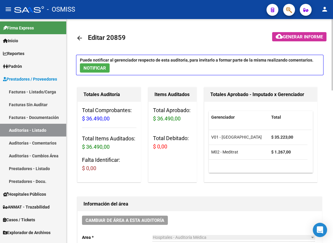
click at [80, 37] on mat-icon "arrow_back" at bounding box center [79, 37] width 7 height 7
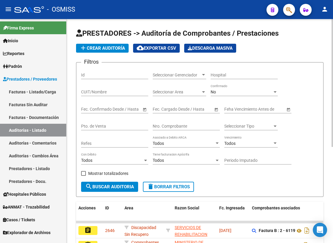
click at [167, 127] on input "Nro. Comprobante" at bounding box center [186, 126] width 67 height 5
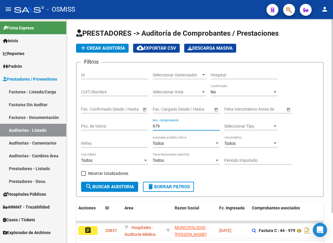
scroll to position [34, 0]
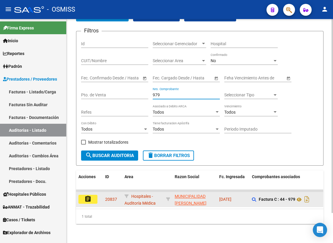
type input "979"
click at [89, 195] on mat-icon "assignment" at bounding box center [87, 198] width 7 height 7
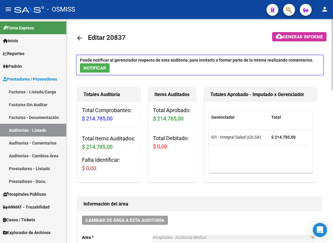
click at [95, 69] on span "NOTIFICAR" at bounding box center [94, 67] width 23 height 5
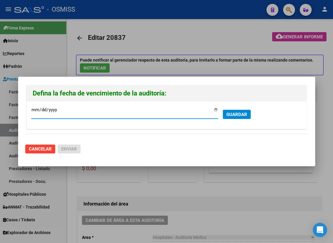
click at [216, 108] on input "[DATE]" at bounding box center [124, 112] width 187 height 10
type input "[DATE]"
click at [229, 112] on span "GUARDAR" at bounding box center [236, 114] width 21 height 5
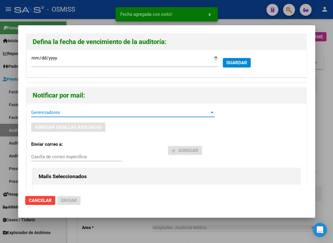
click at [50, 112] on span "Gerenciadores" at bounding box center [120, 112] width 178 height 5
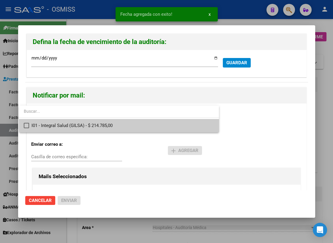
click at [27, 124] on mat-pseudo-checkbox at bounding box center [26, 125] width 5 height 5
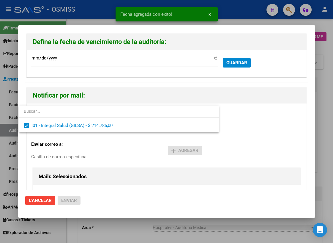
click at [50, 155] on div at bounding box center [166, 121] width 333 height 243
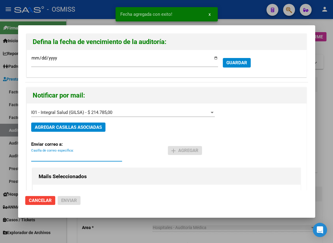
paste input "[PERSON_NAME] <[PERSON_NAME][EMAIL_ADDRESS][DOMAIN_NAME]>"
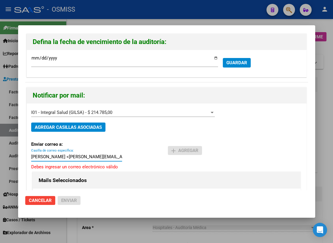
drag, startPoint x: 56, startPoint y: 155, endPoint x: 29, endPoint y: 151, distance: 27.3
click at [29, 151] on div "I01 - Integral Salud (GILSA) - $ 214.785,00 Gerenciadores AGREGAR CASILLAS ASOC…" at bounding box center [167, 221] width 280 height 237
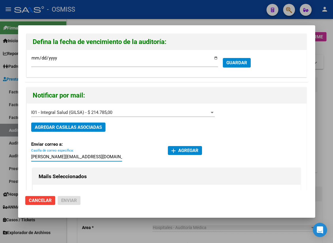
type input "[PERSON_NAME][EMAIL_ADDRESS][DOMAIN_NAME]"
click at [192, 152] on span "add Agregar" at bounding box center [184, 150] width 27 height 5
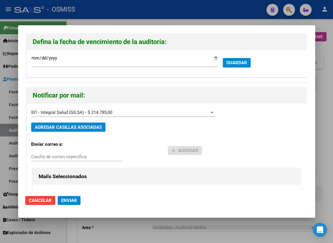
click at [67, 201] on span "Enviar" at bounding box center [69, 199] width 16 height 5
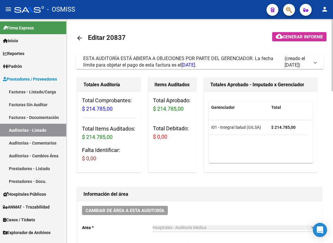
click at [78, 36] on mat-icon "arrow_back" at bounding box center [79, 37] width 7 height 7
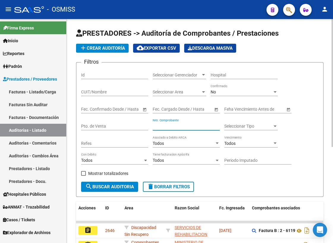
click at [181, 125] on input "Nro. Comprobante" at bounding box center [186, 126] width 67 height 5
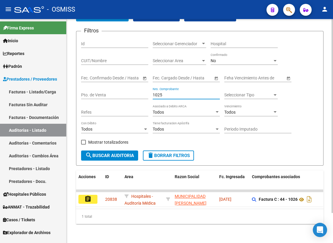
scroll to position [34, 0]
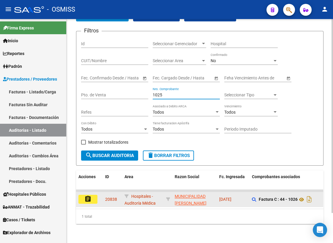
type input "1025"
click at [91, 195] on mat-icon "assignment" at bounding box center [87, 198] width 7 height 7
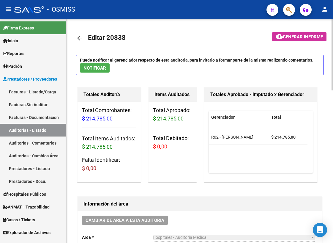
click at [80, 37] on mat-icon "arrow_back" at bounding box center [79, 37] width 7 height 7
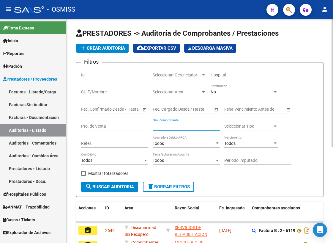
click at [171, 126] on input "Nro. Comprobante" at bounding box center [186, 126] width 67 height 5
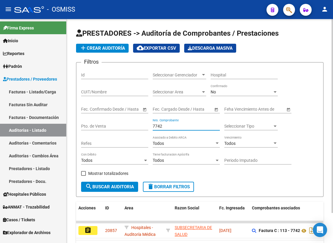
scroll to position [34, 0]
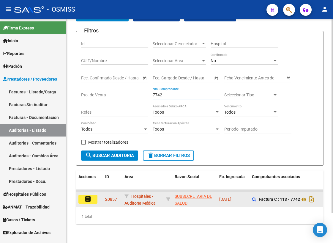
type input "7742"
click at [93, 195] on button "assignment" at bounding box center [87, 198] width 19 height 9
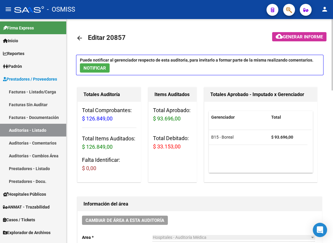
click at [79, 37] on mat-icon "arrow_back" at bounding box center [79, 37] width 7 height 7
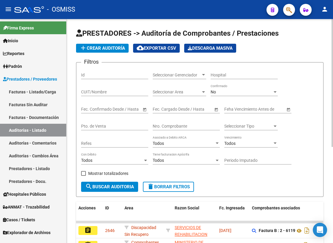
click at [170, 125] on input "Nro. Comprobante" at bounding box center [186, 126] width 67 height 5
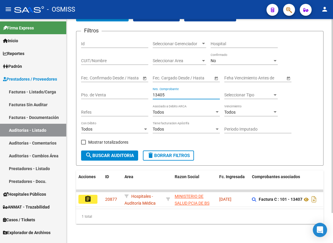
scroll to position [34, 0]
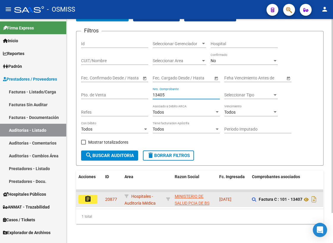
type input "13405"
click at [91, 196] on mat-icon "assignment" at bounding box center [87, 198] width 7 height 7
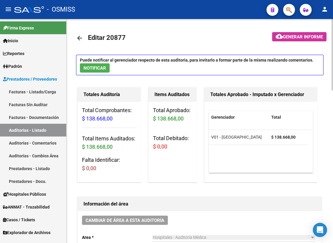
click at [79, 35] on mat-icon "arrow_back" at bounding box center [79, 37] width 7 height 7
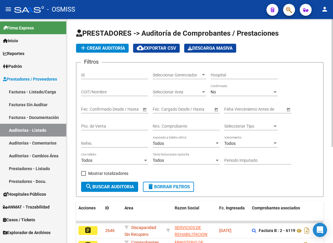
click at [169, 125] on input "Nro. Comprobante" at bounding box center [186, 126] width 67 height 5
type input "13473"
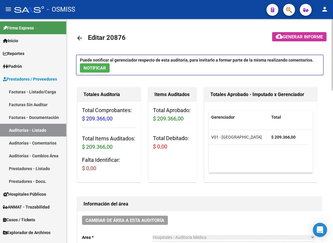
click at [81, 38] on mat-icon "arrow_back" at bounding box center [79, 37] width 7 height 7
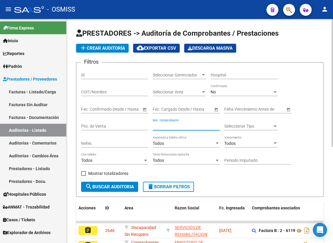
click at [180, 125] on input "Nro. Comprobante" at bounding box center [186, 126] width 67 height 5
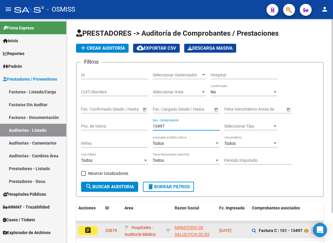
type input "13497"
click at [88, 229] on mat-icon "assignment" at bounding box center [87, 229] width 7 height 7
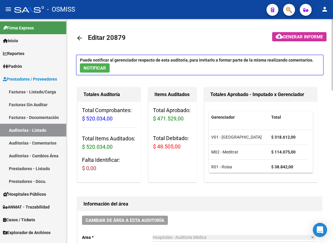
click at [82, 38] on mat-icon "arrow_back" at bounding box center [79, 37] width 7 height 7
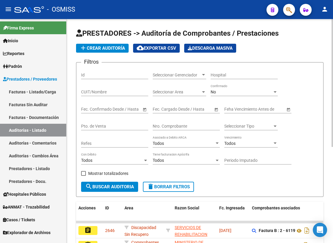
click at [170, 126] on input "Nro. Comprobante" at bounding box center [186, 126] width 67 height 5
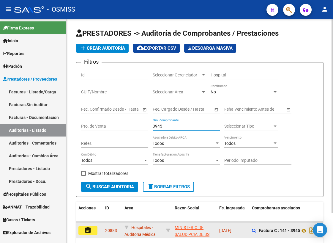
type input "3945"
click at [91, 232] on mat-icon "assignment" at bounding box center [87, 229] width 7 height 7
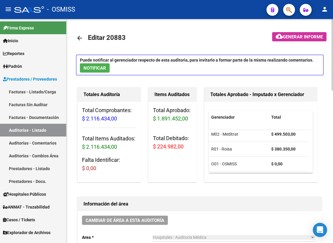
scroll to position [18, 0]
click at [80, 38] on mat-icon "arrow_back" at bounding box center [79, 37] width 7 height 7
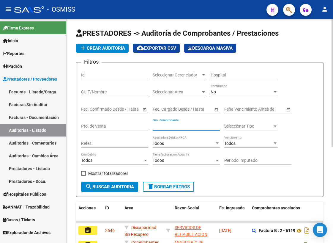
click at [164, 127] on input "Nro. Comprobante" at bounding box center [186, 126] width 67 height 5
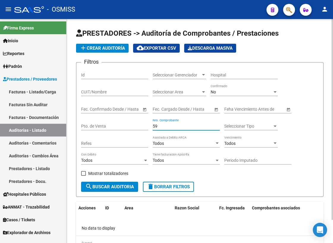
type input "5"
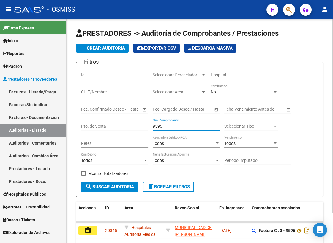
scroll to position [34, 0]
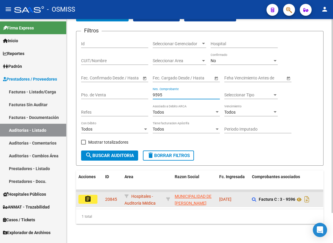
type input "9595"
click at [86, 195] on mat-icon "assignment" at bounding box center [87, 198] width 7 height 7
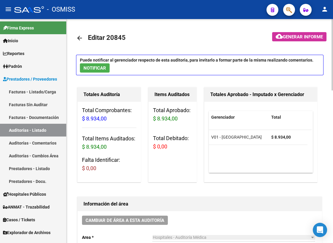
click at [79, 38] on mat-icon "arrow_back" at bounding box center [79, 37] width 7 height 7
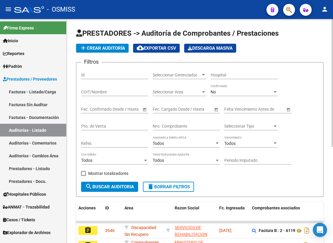
click at [180, 124] on input "Nro. Comprobante" at bounding box center [186, 126] width 67 height 5
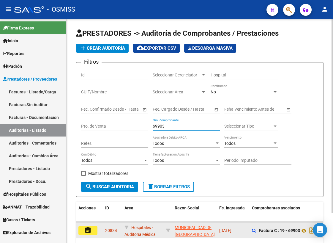
type input "69903"
click at [92, 230] on button "assignment" at bounding box center [87, 230] width 19 height 9
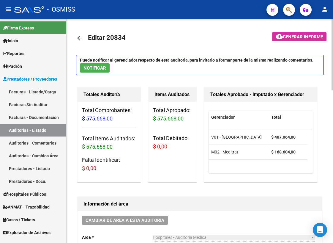
click at [80, 38] on mat-icon "arrow_back" at bounding box center [79, 37] width 7 height 7
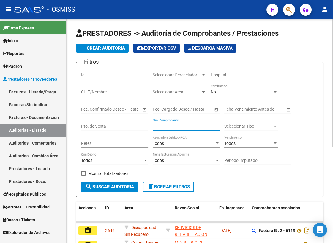
click at [169, 125] on input "Nro. Comprobante" at bounding box center [186, 126] width 67 height 5
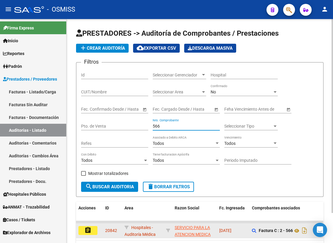
type input "566"
click at [89, 230] on mat-icon "assignment" at bounding box center [87, 229] width 7 height 7
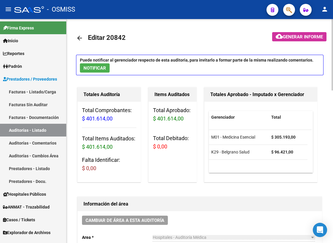
click at [79, 38] on mat-icon "arrow_back" at bounding box center [79, 37] width 7 height 7
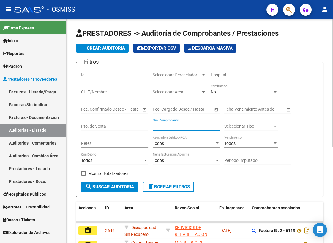
click at [187, 125] on input "Nro. Comprobante" at bounding box center [186, 126] width 67 height 5
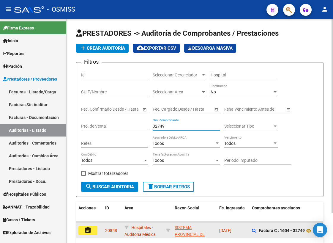
type input "32749"
click at [85, 229] on mat-icon "assignment" at bounding box center [87, 229] width 7 height 7
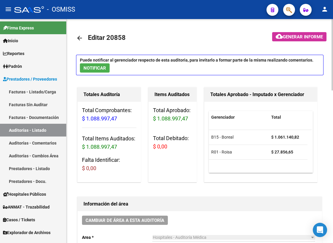
click at [78, 37] on mat-icon "arrow_back" at bounding box center [79, 37] width 7 height 7
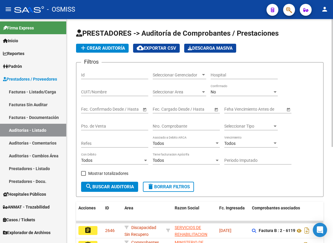
click at [168, 126] on input "Nro. Comprobante" at bounding box center [186, 126] width 67 height 5
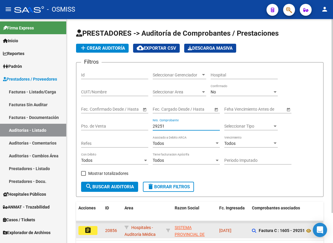
type input "29251"
click at [86, 229] on mat-icon "assignment" at bounding box center [87, 229] width 7 height 7
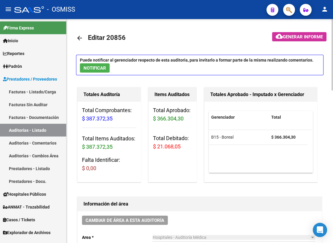
click at [79, 38] on mat-icon "arrow_back" at bounding box center [79, 37] width 7 height 7
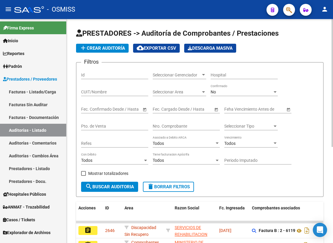
click at [177, 124] on input "Nro. Comprobante" at bounding box center [186, 126] width 67 height 5
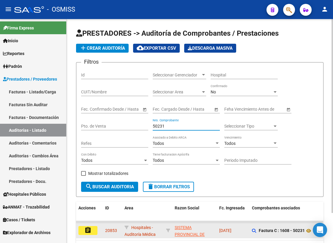
type input "50231"
click at [87, 230] on mat-icon "assignment" at bounding box center [87, 229] width 7 height 7
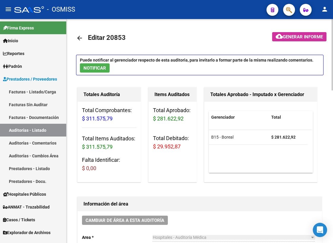
click at [80, 37] on mat-icon "arrow_back" at bounding box center [79, 37] width 7 height 7
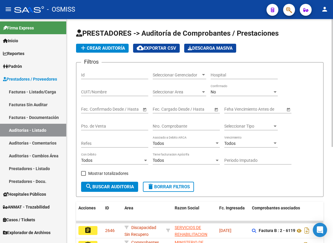
drag, startPoint x: 166, startPoint y: 121, endPoint x: 166, endPoint y: 125, distance: 3.3
click at [166, 122] on div "Nro. Comprobante" at bounding box center [186, 124] width 67 height 12
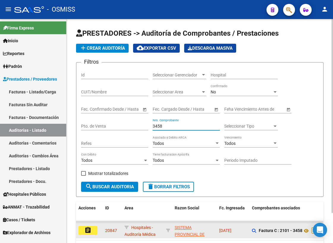
type input "3458"
click at [83, 230] on button "assignment" at bounding box center [87, 230] width 19 height 9
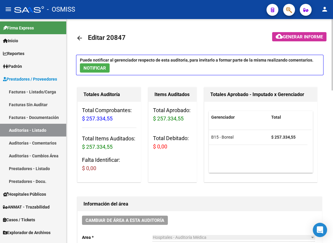
click at [79, 38] on mat-icon "arrow_back" at bounding box center [79, 37] width 7 height 7
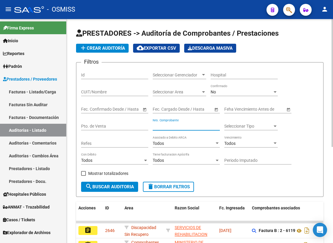
click at [187, 125] on input "Nro. Comprobante" at bounding box center [186, 126] width 67 height 5
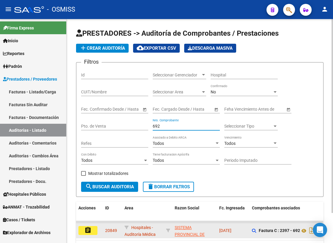
type input "692"
click at [86, 230] on mat-icon "assignment" at bounding box center [87, 229] width 7 height 7
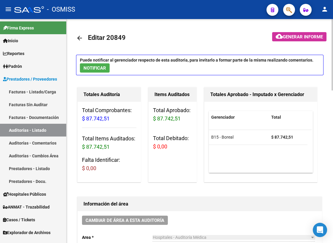
click at [78, 37] on mat-icon "arrow_back" at bounding box center [79, 37] width 7 height 7
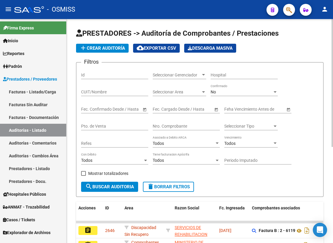
click at [178, 124] on input "Nro. Comprobante" at bounding box center [186, 126] width 67 height 5
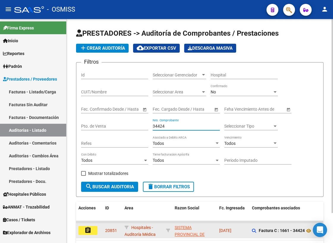
type input "34424"
click at [86, 230] on mat-icon "assignment" at bounding box center [87, 229] width 7 height 7
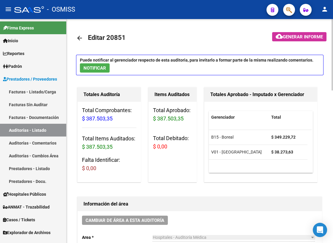
click at [82, 36] on mat-icon "arrow_back" at bounding box center [79, 37] width 7 height 7
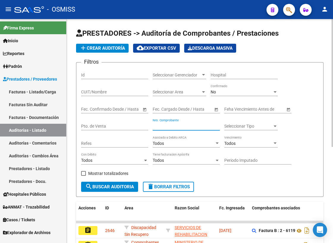
click at [201, 124] on input "Nro. Comprobante" at bounding box center [186, 126] width 67 height 5
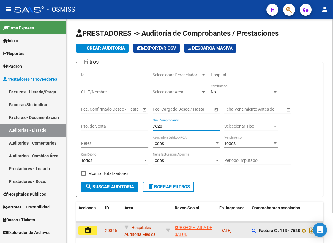
type input "7628"
click at [93, 229] on button "assignment" at bounding box center [87, 230] width 19 height 9
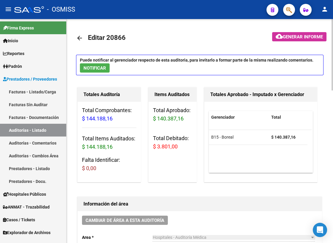
click at [80, 37] on mat-icon "arrow_back" at bounding box center [79, 37] width 7 height 7
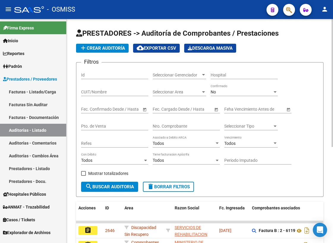
click at [173, 124] on input "Nro. Comprobante" at bounding box center [186, 126] width 67 height 5
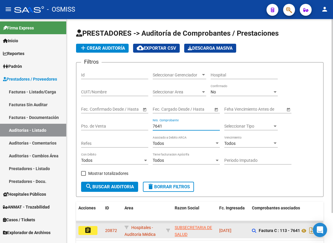
type input "7641"
click at [84, 232] on mat-icon "assignment" at bounding box center [87, 229] width 7 height 7
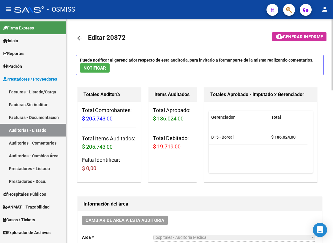
click at [77, 38] on mat-icon "arrow_back" at bounding box center [79, 37] width 7 height 7
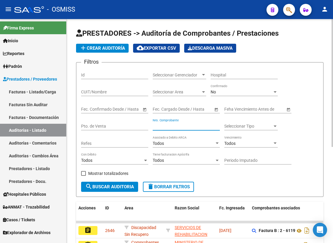
click at [200, 124] on input "Nro. Comprobante" at bounding box center [186, 126] width 67 height 5
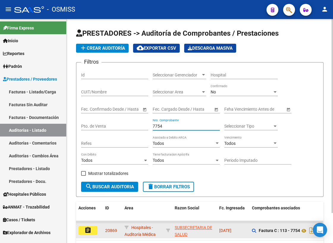
type input "7754"
click at [86, 229] on mat-icon "assignment" at bounding box center [87, 229] width 7 height 7
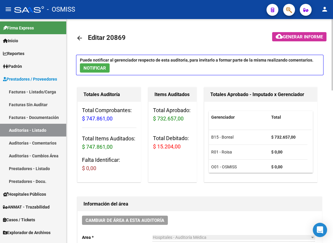
click at [80, 38] on mat-icon "arrow_back" at bounding box center [79, 37] width 7 height 7
